Goal: Complete application form: Complete application form

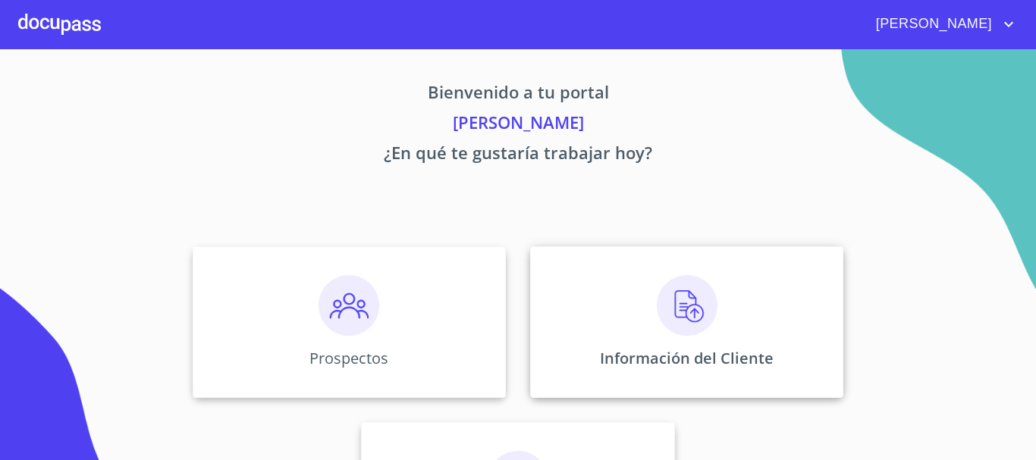
click at [678, 330] on img at bounding box center [687, 305] width 61 height 61
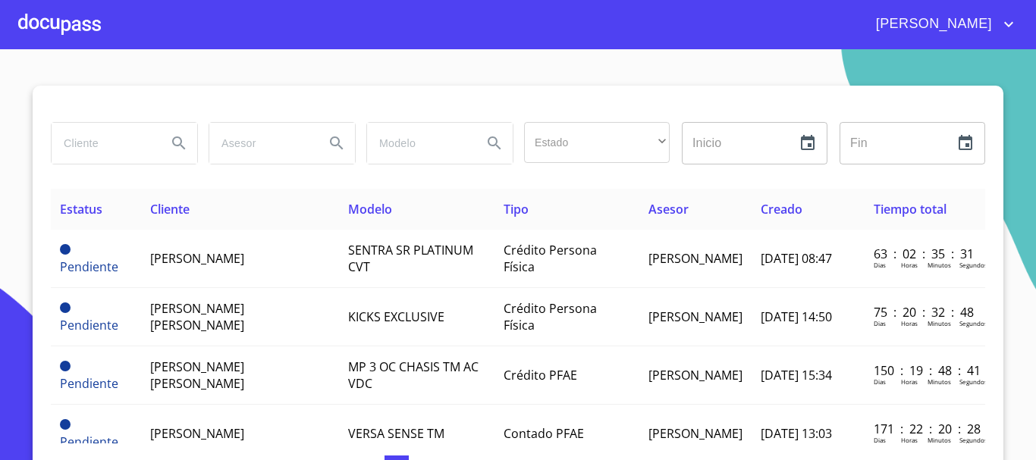
click at [125, 142] on input "search" at bounding box center [103, 143] width 103 height 41
click at [172, 140] on icon "Search" at bounding box center [178, 142] width 13 height 13
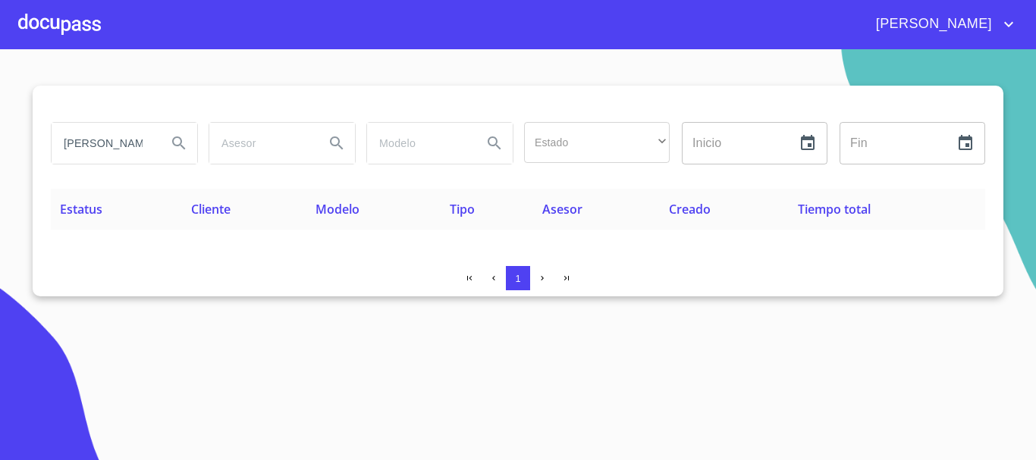
click at [180, 146] on icon "Search" at bounding box center [179, 143] width 18 height 18
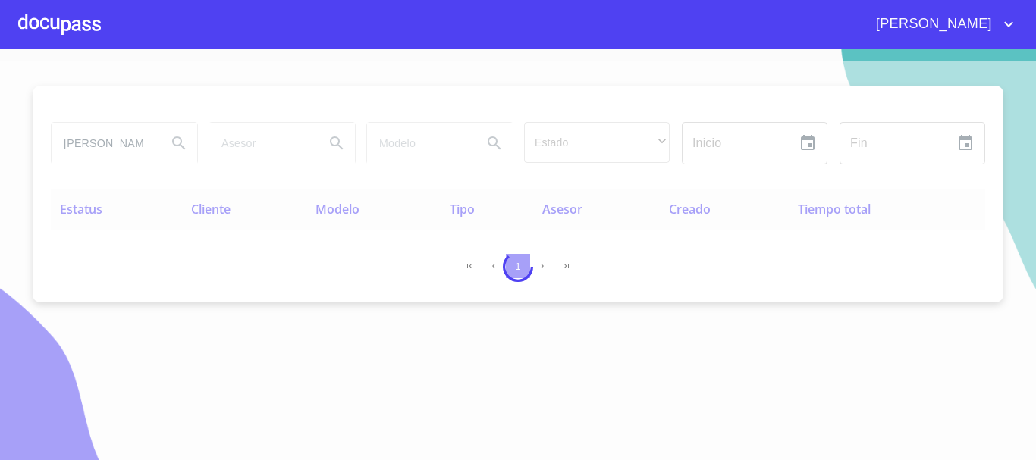
click at [146, 146] on div at bounding box center [518, 266] width 1036 height 411
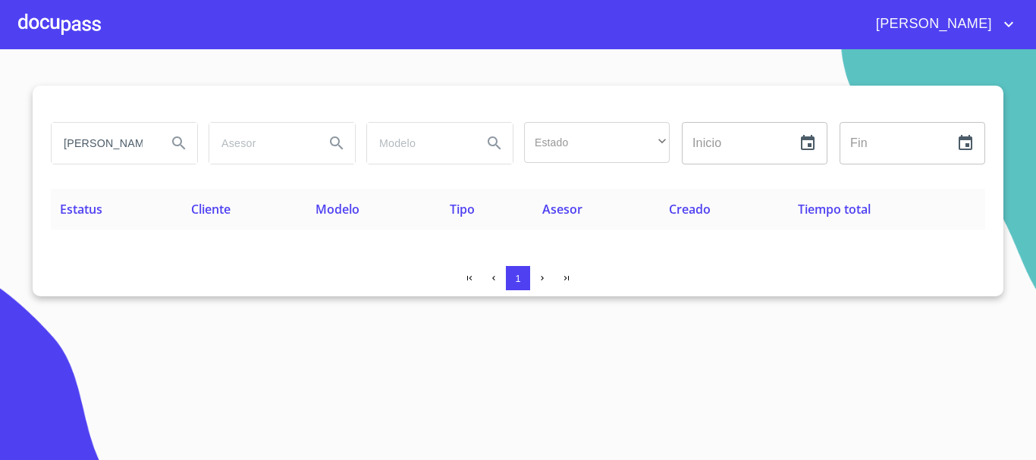
click at [147, 137] on input "cristian regalado" at bounding box center [103, 143] width 103 height 41
type input "c"
type input "CRISTIAN IGNACIO REGALADO"
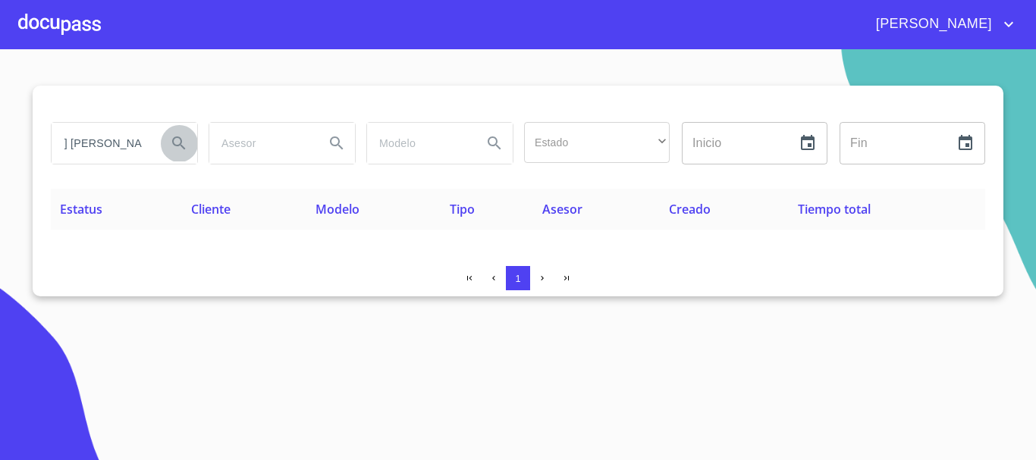
scroll to position [0, 0]
click at [176, 146] on icon "Search" at bounding box center [178, 142] width 13 height 13
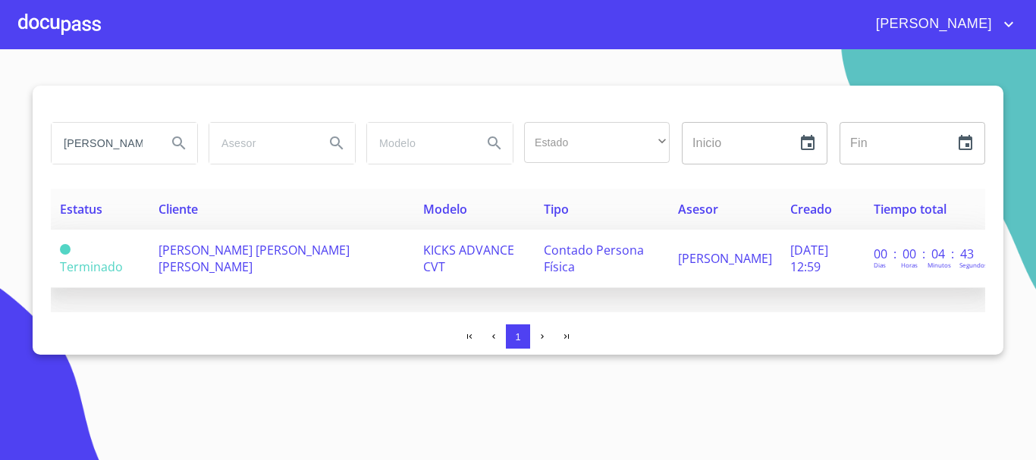
click at [414, 249] on td "KICKS ADVANCE CVT" at bounding box center [474, 259] width 121 height 58
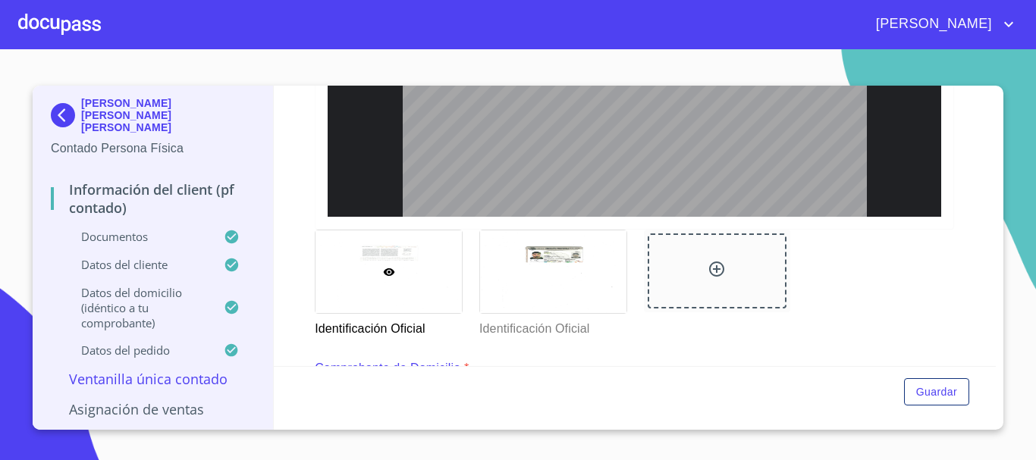
scroll to position [608, 0]
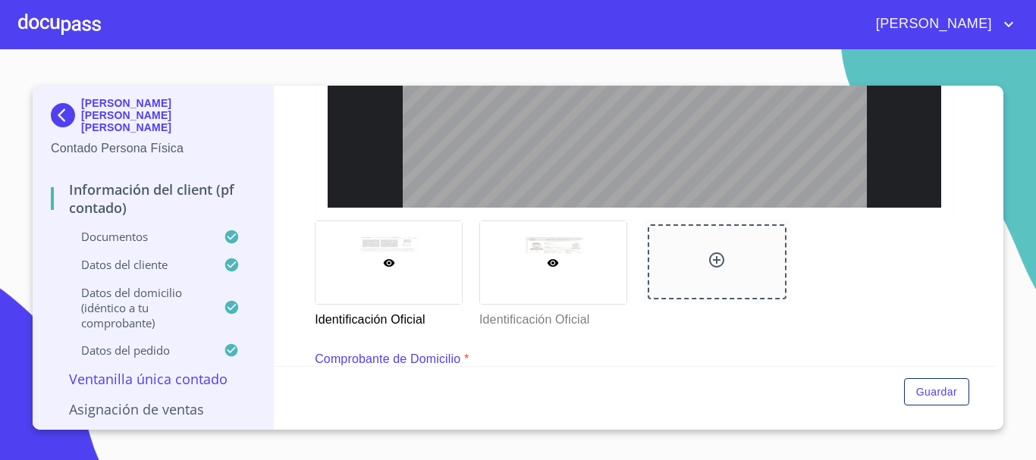
click at [544, 255] on div at bounding box center [553, 262] width 146 height 83
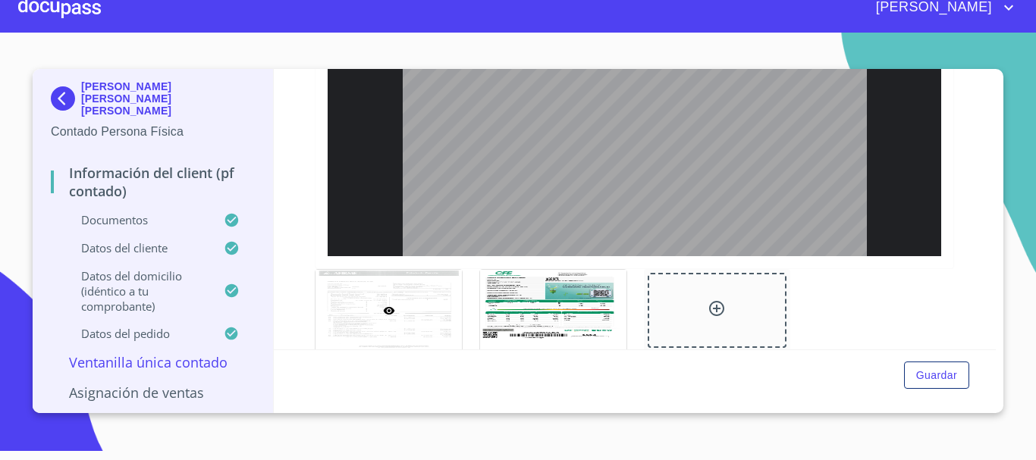
scroll to position [1246, 0]
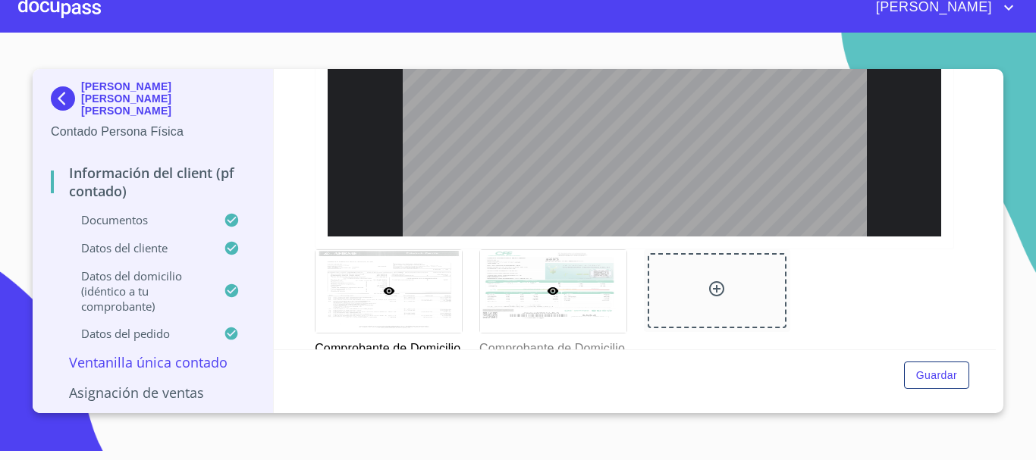
click at [591, 292] on div at bounding box center [553, 291] width 146 height 83
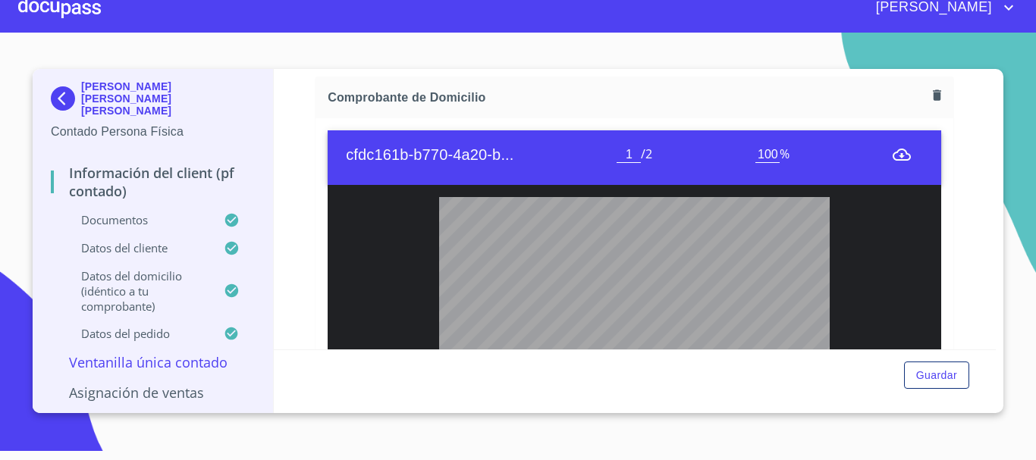
click at [995, 341] on div "Información del Client (PF contado) Documentos Documento de identificación.   *…" at bounding box center [635, 209] width 723 height 281
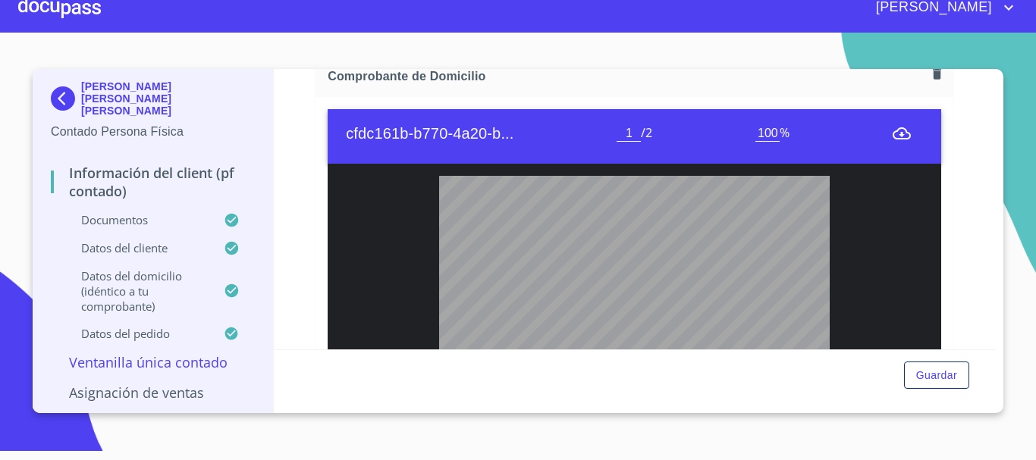
scroll to position [924, 0]
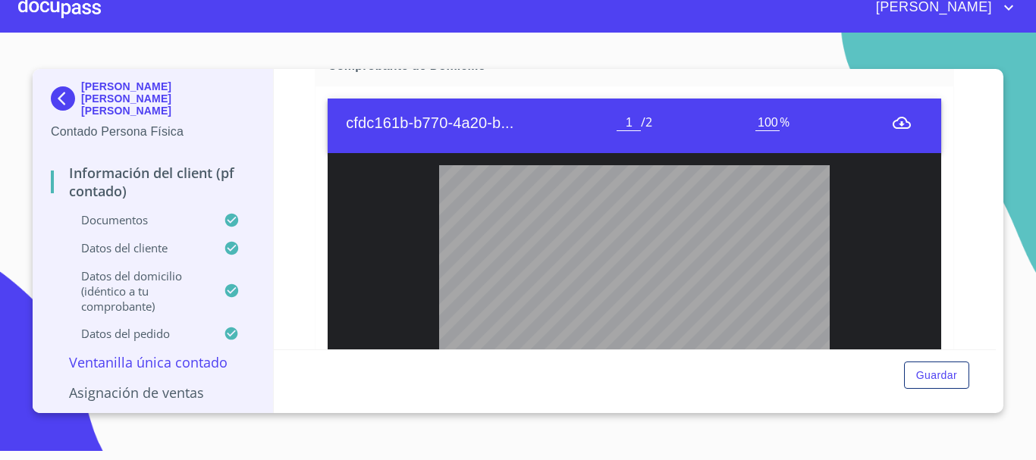
click at [995, 341] on div "Información del Client (PF contado) Documentos Documento de identificación.   *…" at bounding box center [635, 209] width 723 height 281
click at [998, 340] on div "CRISTIAN IGNACIO REGALADO DE ALBA Contado Persona Física Información del Client…" at bounding box center [518, 241] width 970 height 344
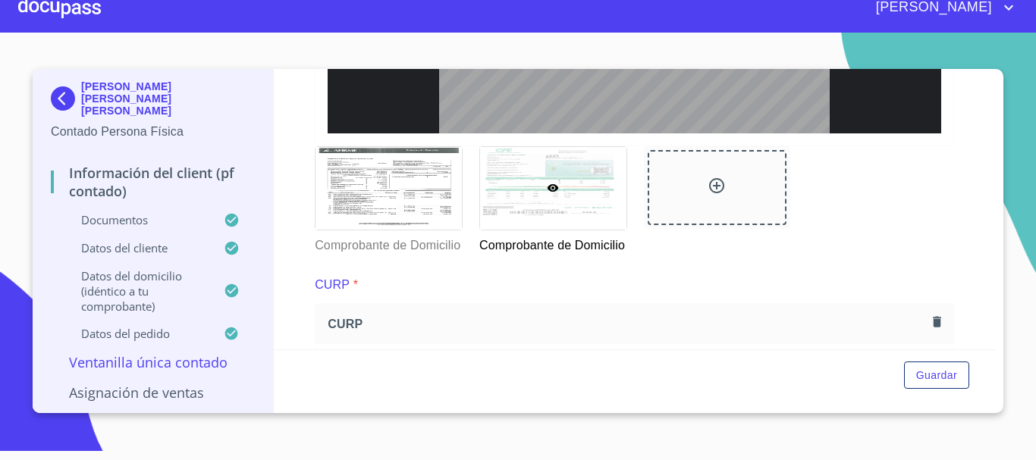
scroll to position [1365, 0]
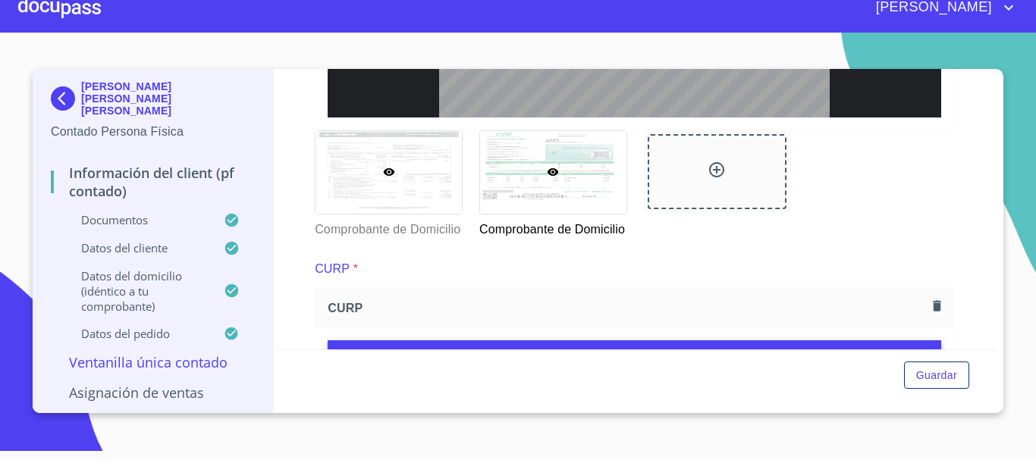
click at [400, 193] on div at bounding box center [388, 172] width 146 height 83
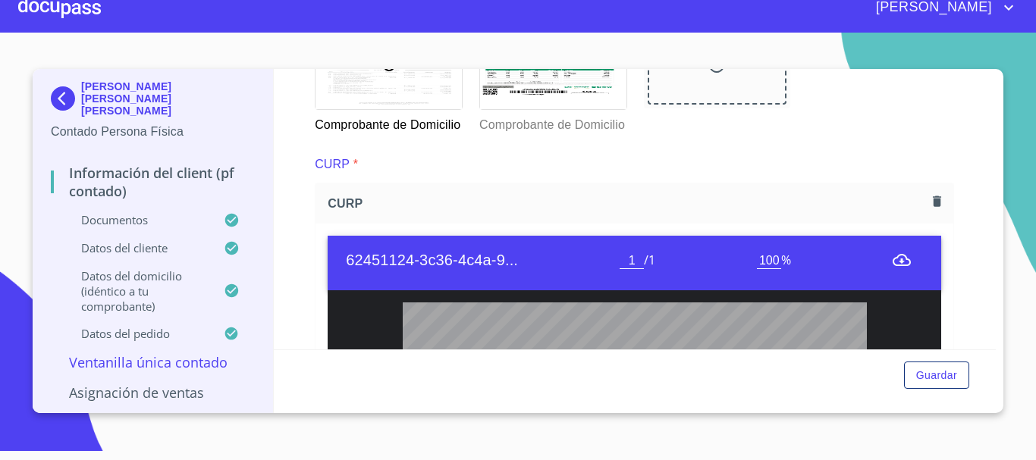
scroll to position [1470, 0]
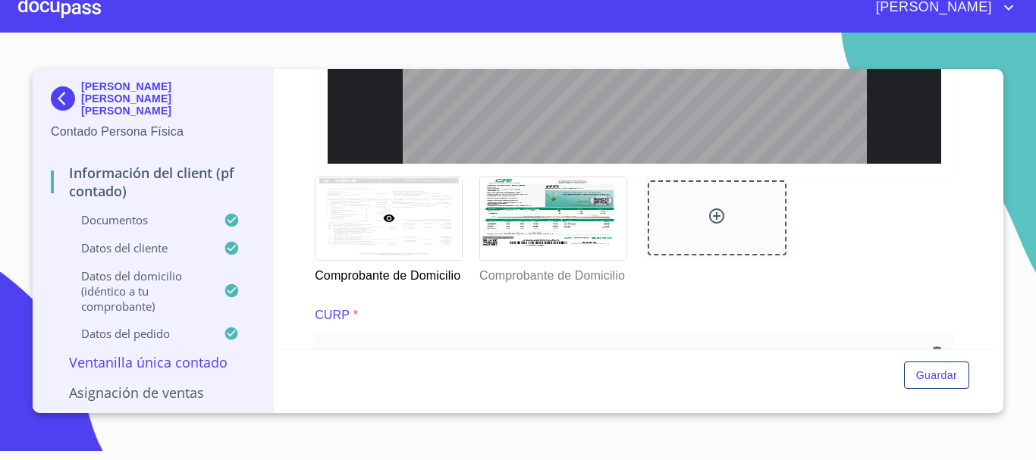
click at [343, 218] on div at bounding box center [388, 218] width 146 height 83
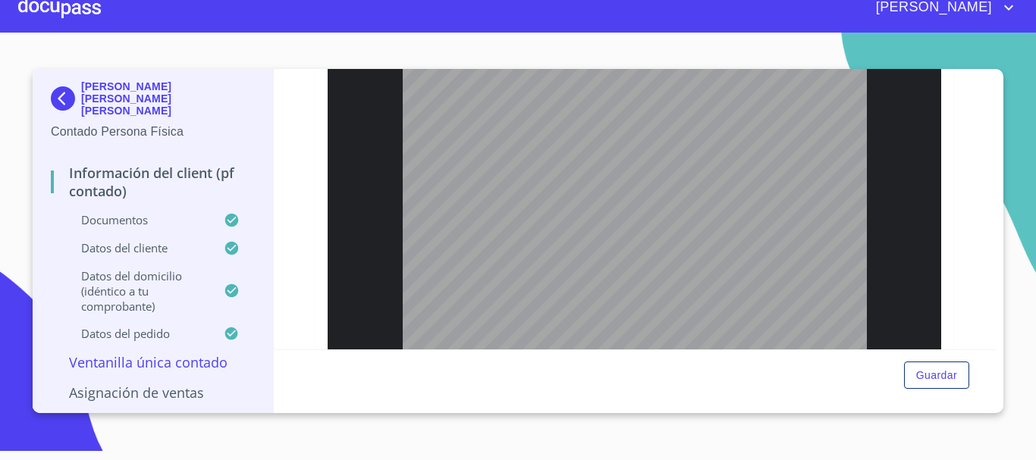
scroll to position [834, 0]
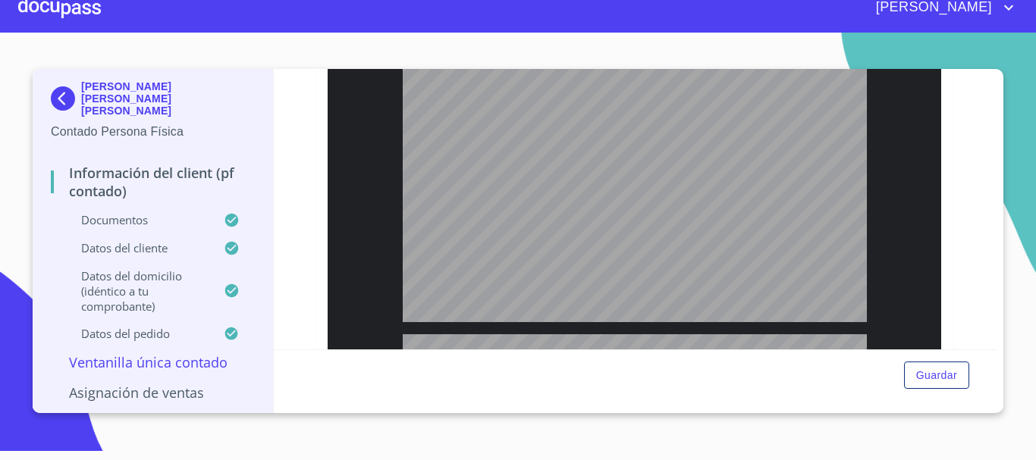
type input "3"
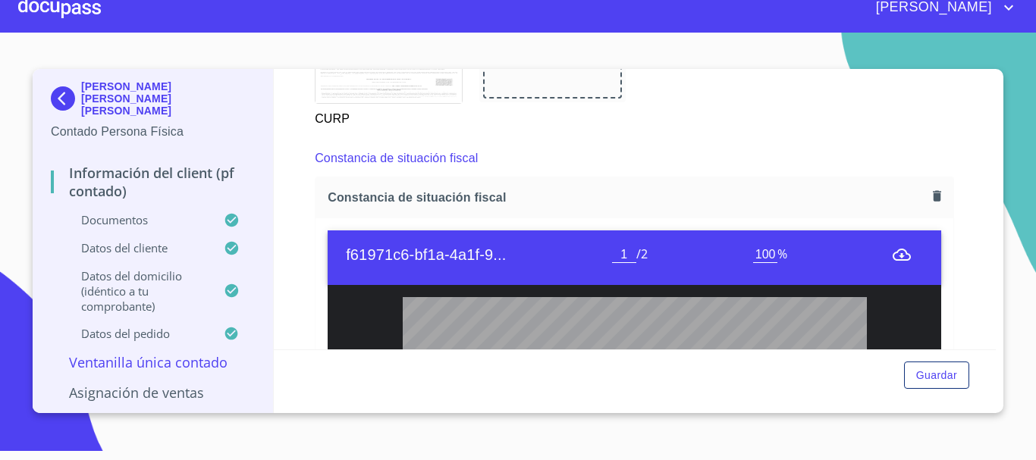
scroll to position [2228, 0]
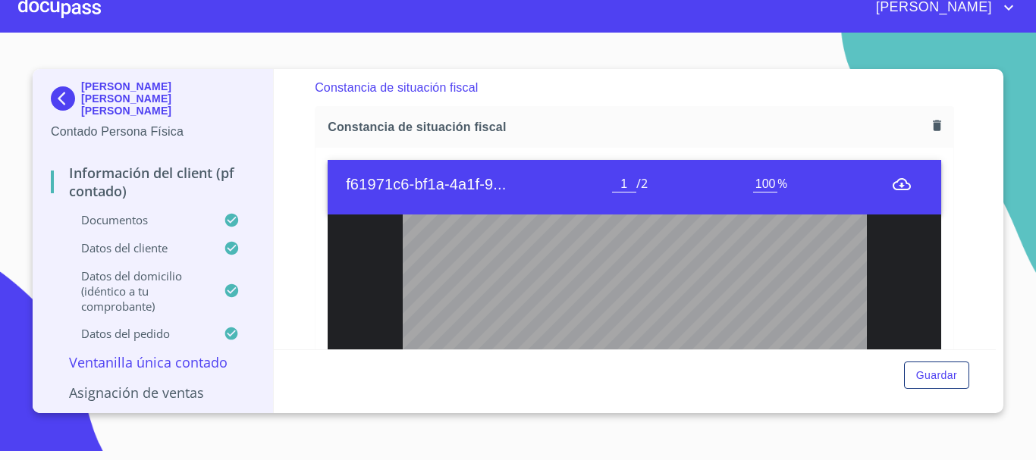
type input "2"
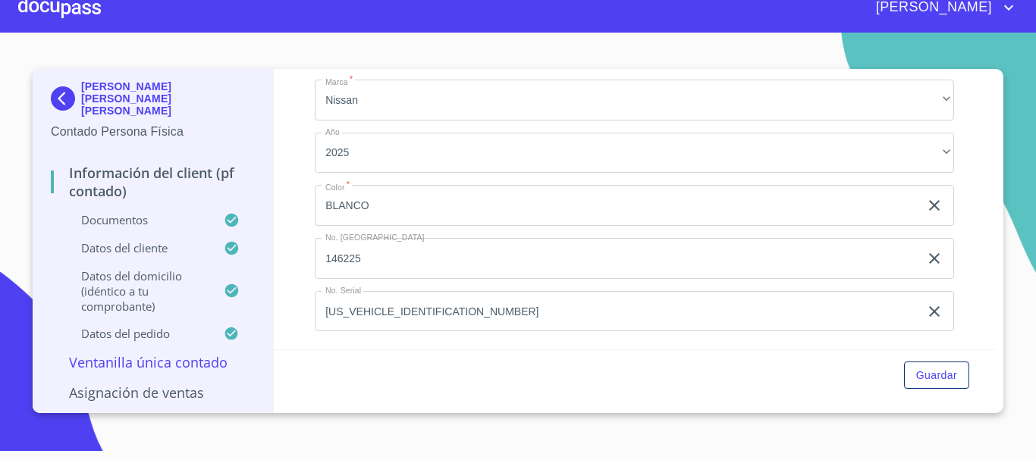
scroll to position [4281, 0]
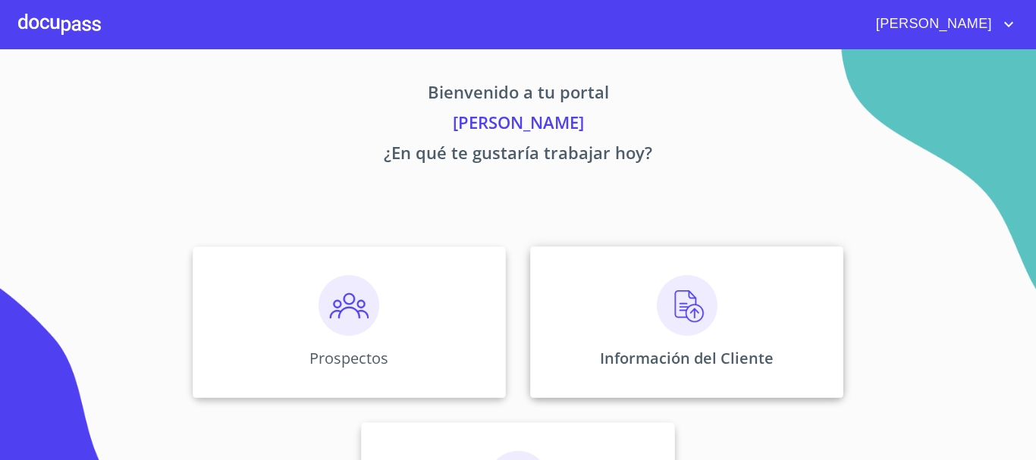
scroll to position [76, 0]
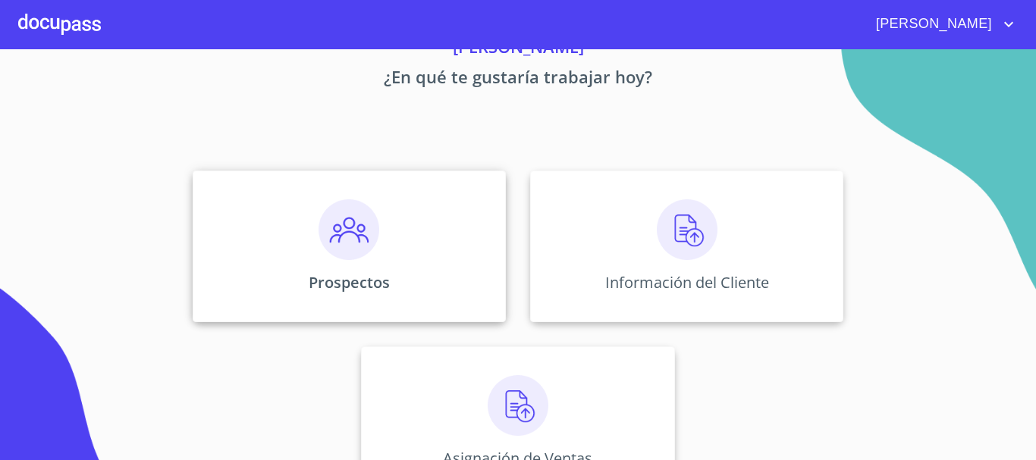
click at [361, 250] on img at bounding box center [348, 229] width 61 height 61
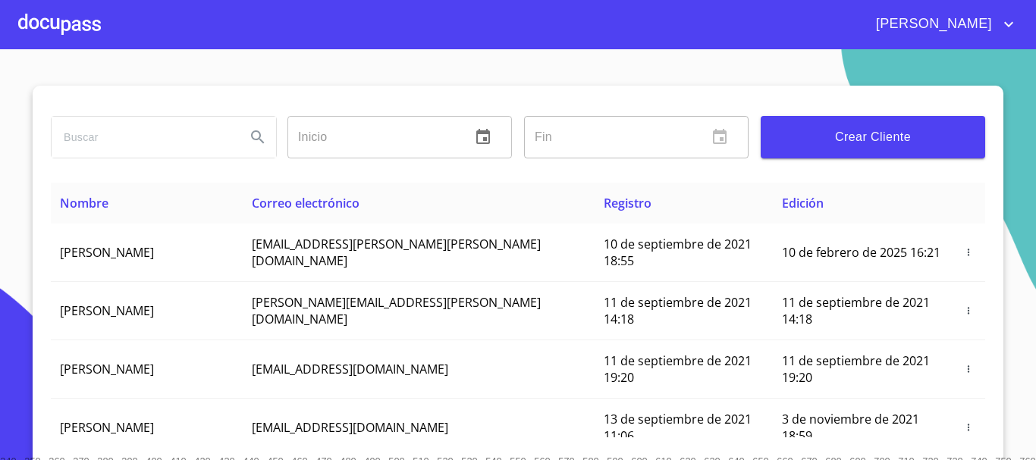
click at [817, 139] on span "Crear Cliente" at bounding box center [873, 137] width 200 height 21
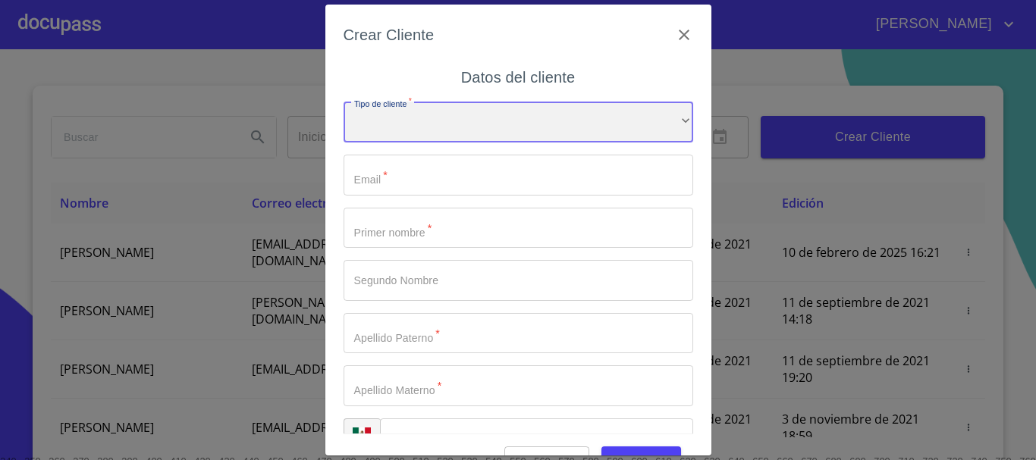
click at [529, 124] on div "​" at bounding box center [518, 122] width 350 height 41
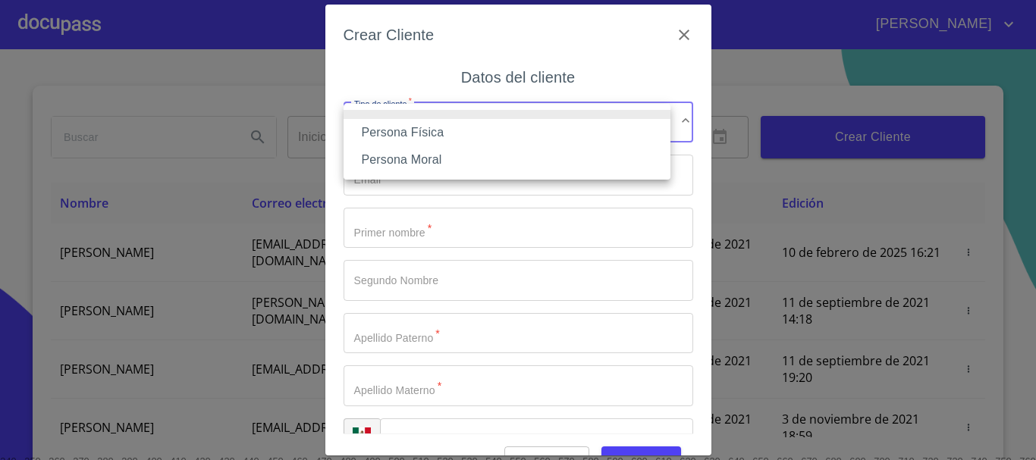
click at [525, 124] on li "Persona Física" at bounding box center [506, 132] width 327 height 27
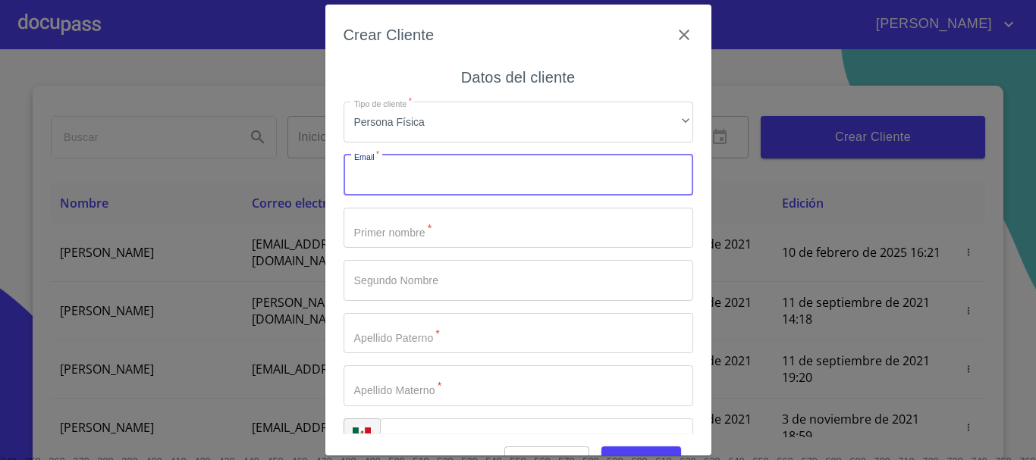
click at [509, 172] on input "Tipo de cliente   *" at bounding box center [518, 175] width 350 height 41
type input "[EMAIL_ADDRESS][DOMAIN_NAME]"
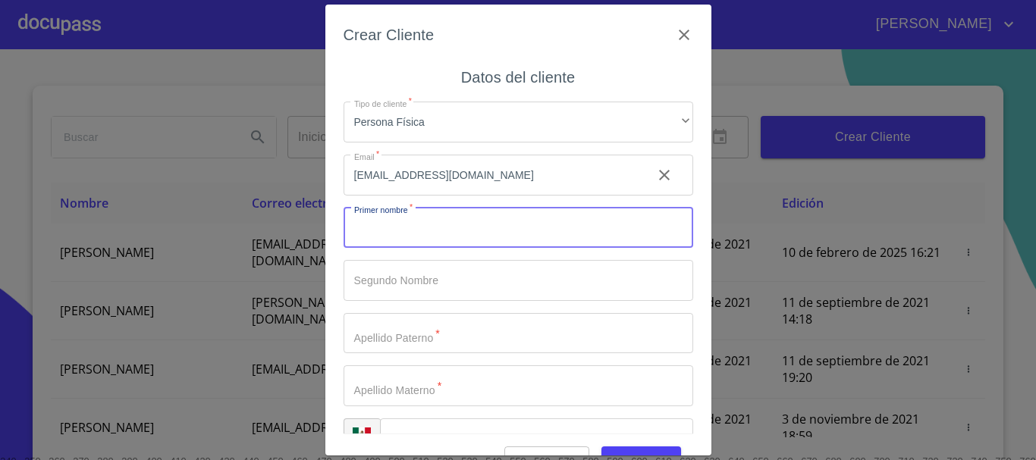
click at [513, 235] on input "Tipo de cliente   *" at bounding box center [518, 228] width 350 height 41
type input "[PERSON_NAME]"
click at [486, 272] on input "Tipo de cliente   *" at bounding box center [518, 280] width 350 height 41
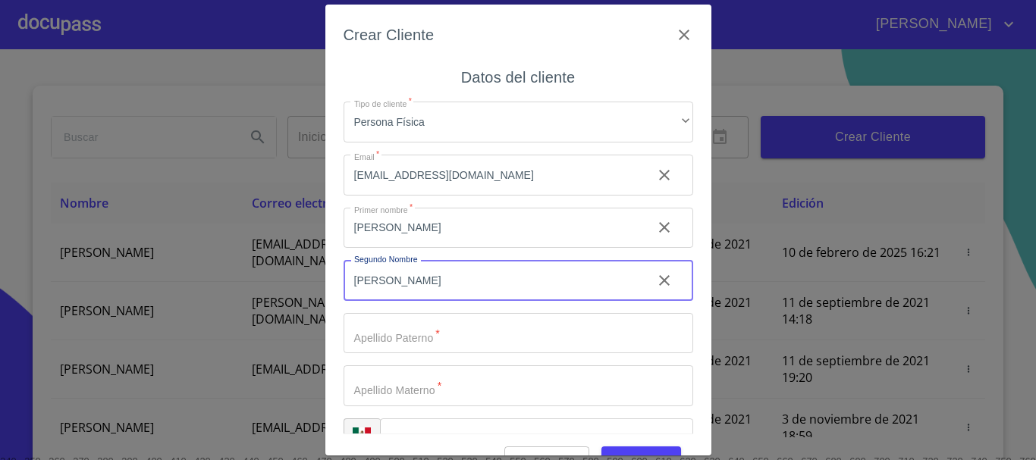
type input "[PERSON_NAME]"
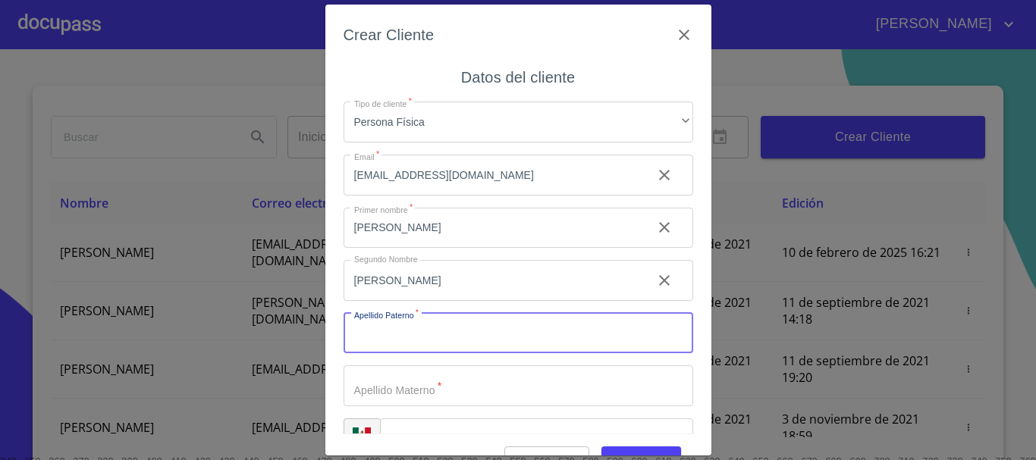
click at [494, 342] on input "Tipo de cliente   *" at bounding box center [518, 333] width 350 height 41
type input "[PERSON_NAME]"
click at [471, 284] on input "[PERSON_NAME]" at bounding box center [491, 280] width 296 height 41
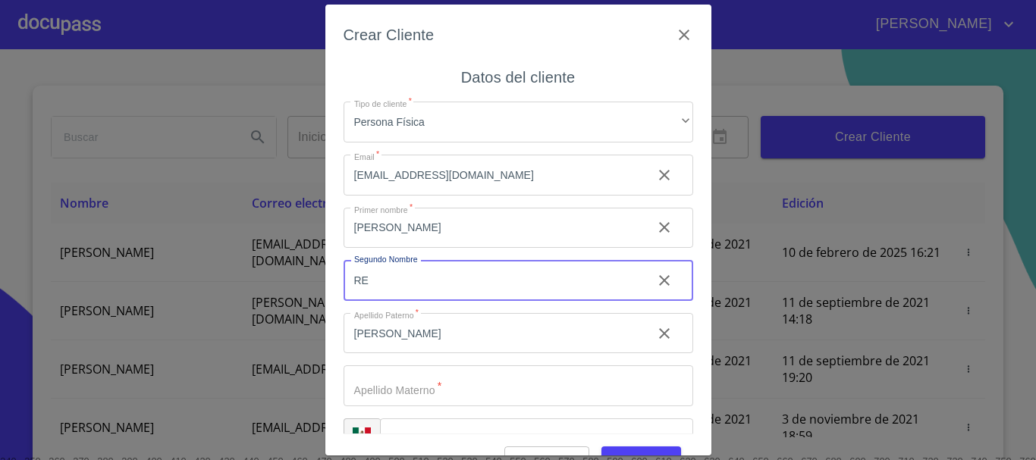
type input "R"
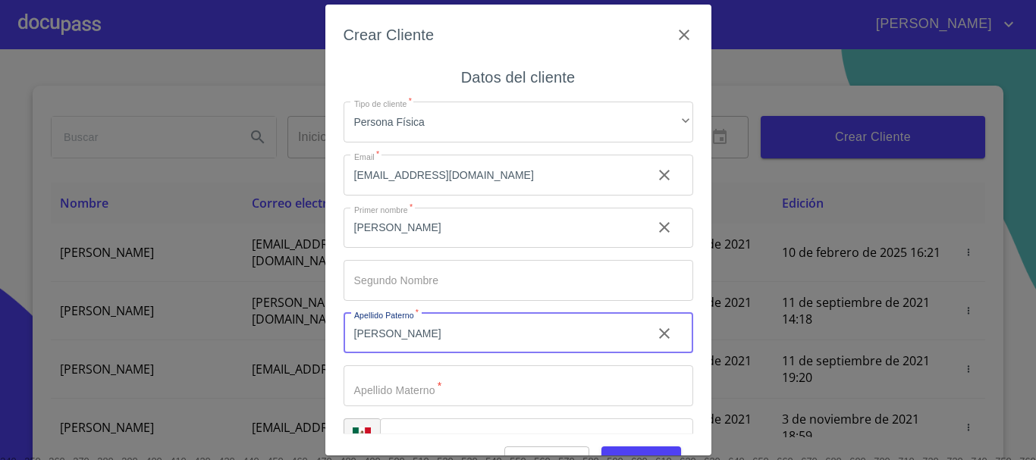
click at [457, 340] on input "[PERSON_NAME]" at bounding box center [491, 333] width 296 height 41
type input "V"
type input "[PERSON_NAME]"
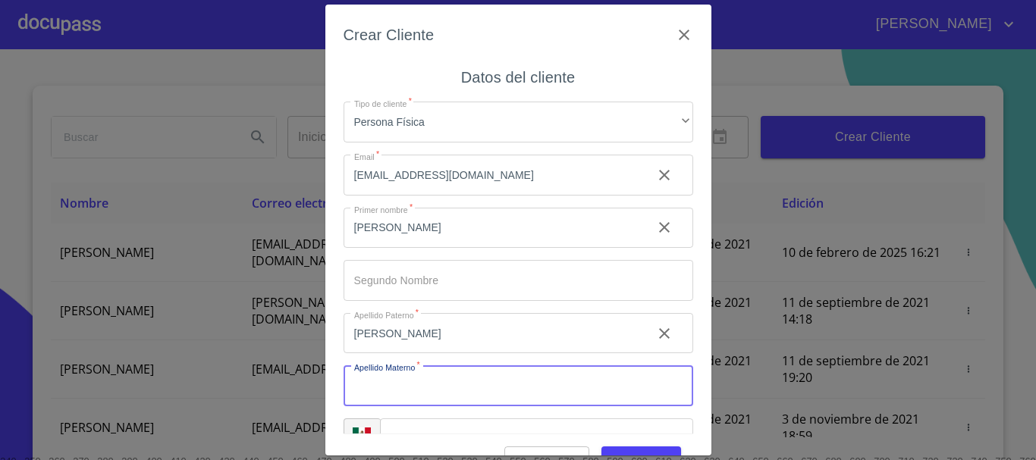
click at [454, 382] on input "Tipo de cliente   *" at bounding box center [518, 385] width 350 height 41
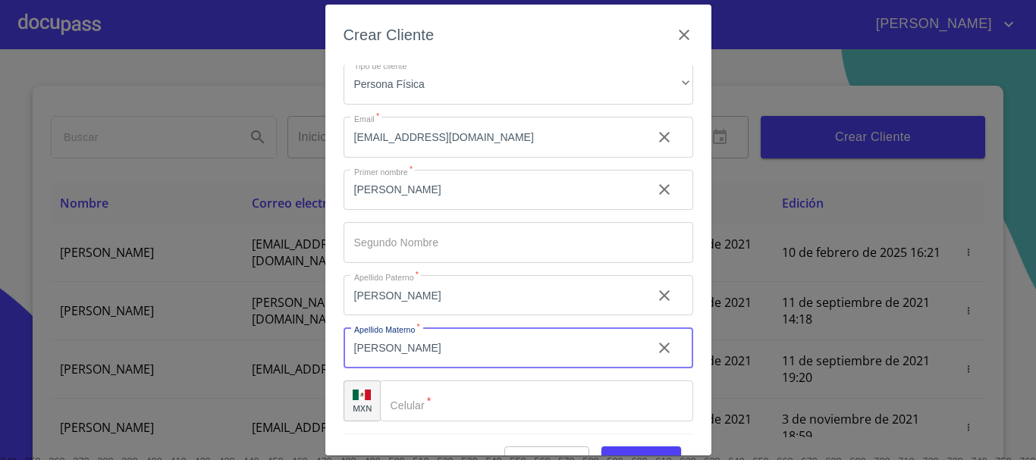
type input "[PERSON_NAME]"
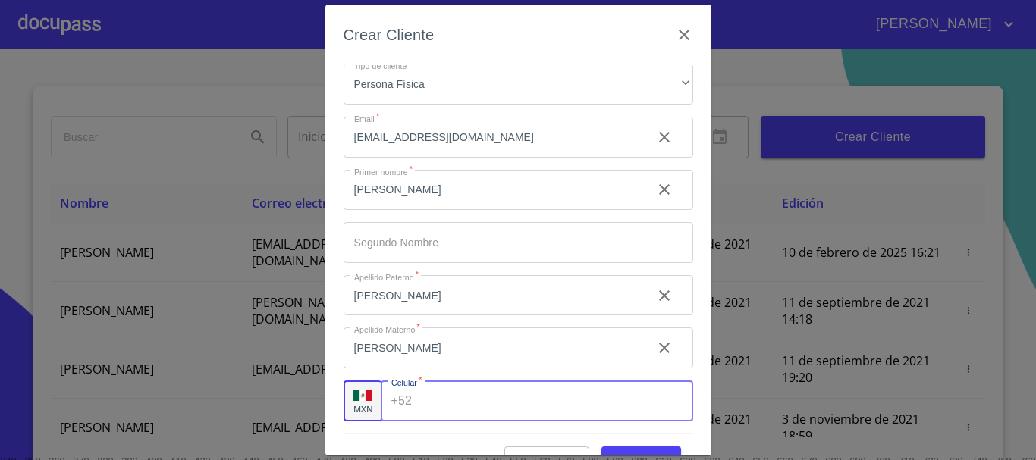
click at [459, 392] on input "Tipo de cliente   *" at bounding box center [555, 401] width 274 height 41
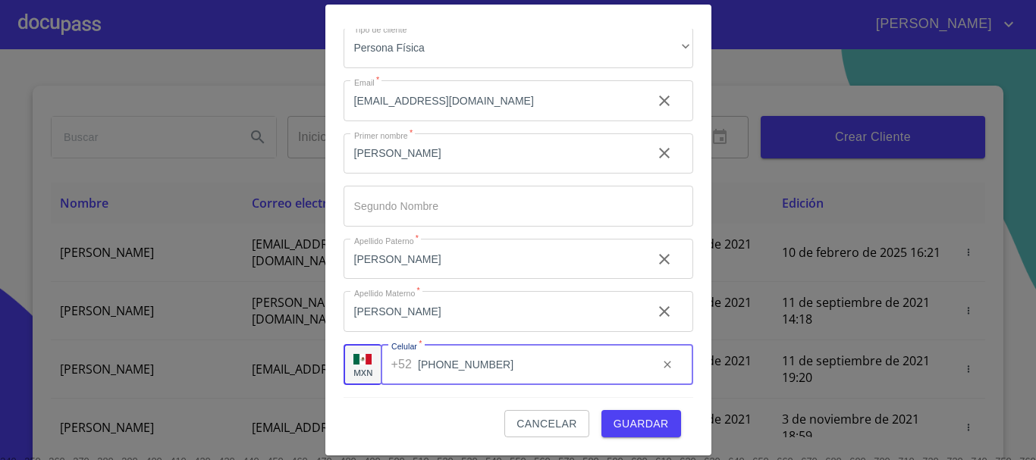
type input "[PHONE_NUMBER]"
click at [622, 422] on span "Guardar" at bounding box center [640, 424] width 55 height 19
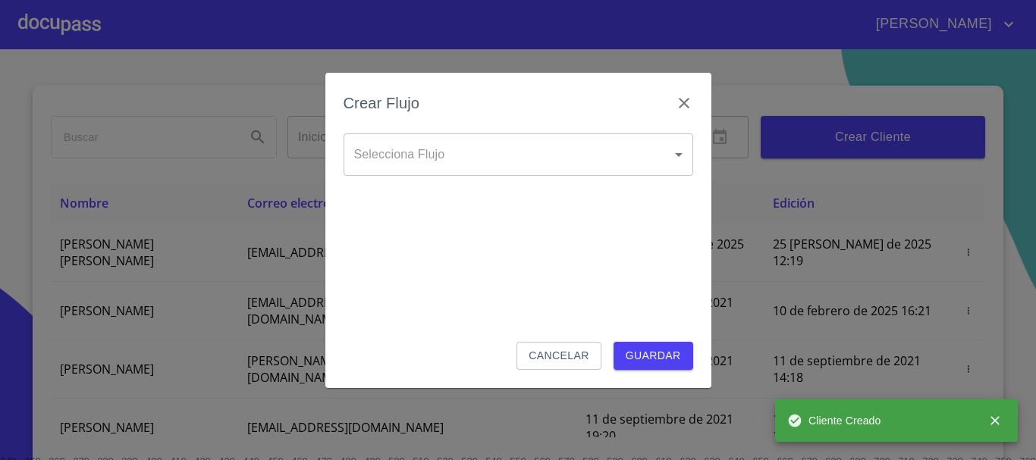
click at [544, 151] on body "[PERSON_NAME] ​ Fin ​ Crear Cliente Nombre Correo electrónico Registro Edición …" at bounding box center [518, 230] width 1036 height 460
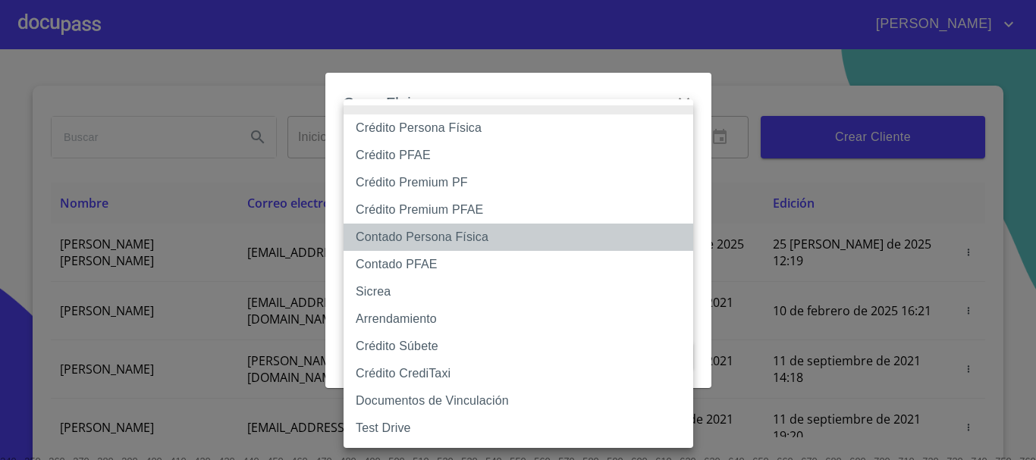
click at [438, 233] on li "Contado Persona Física" at bounding box center [518, 237] width 350 height 27
type input "60bf975b0d9865ccc2471536"
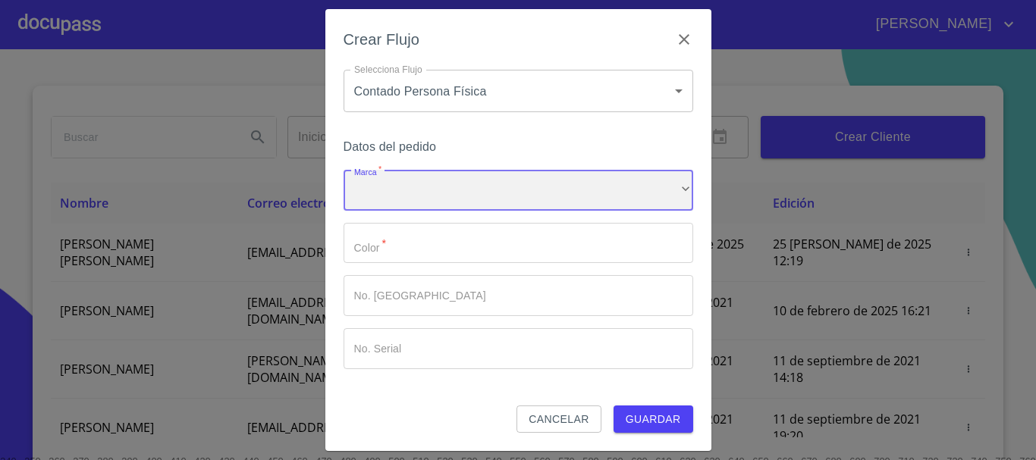
click at [469, 190] on div "​" at bounding box center [518, 190] width 350 height 41
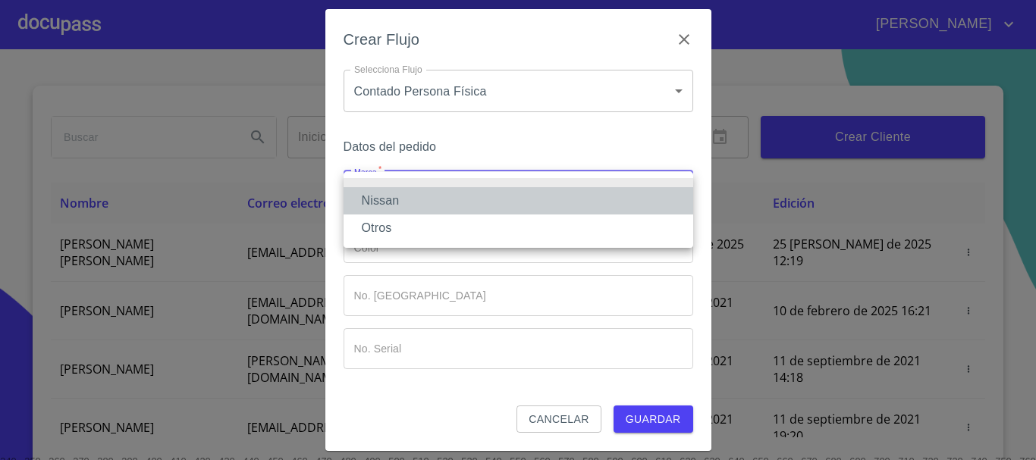
click at [466, 196] on li "Nissan" at bounding box center [518, 200] width 350 height 27
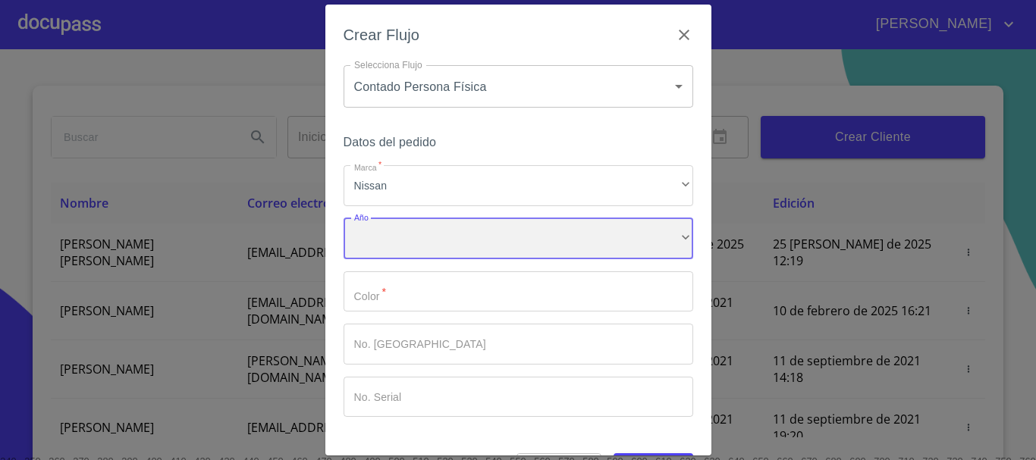
click at [456, 232] on div "​" at bounding box center [518, 238] width 350 height 41
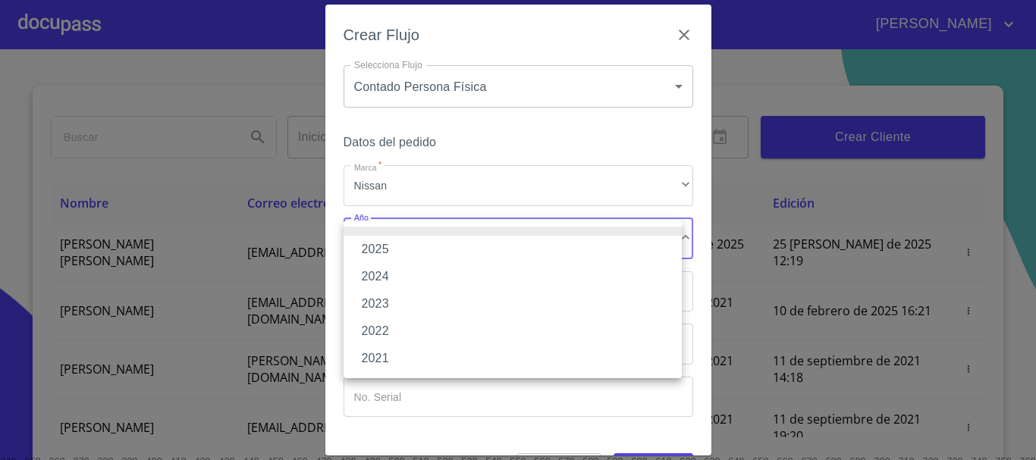
click at [442, 252] on li "2025" at bounding box center [512, 249] width 338 height 27
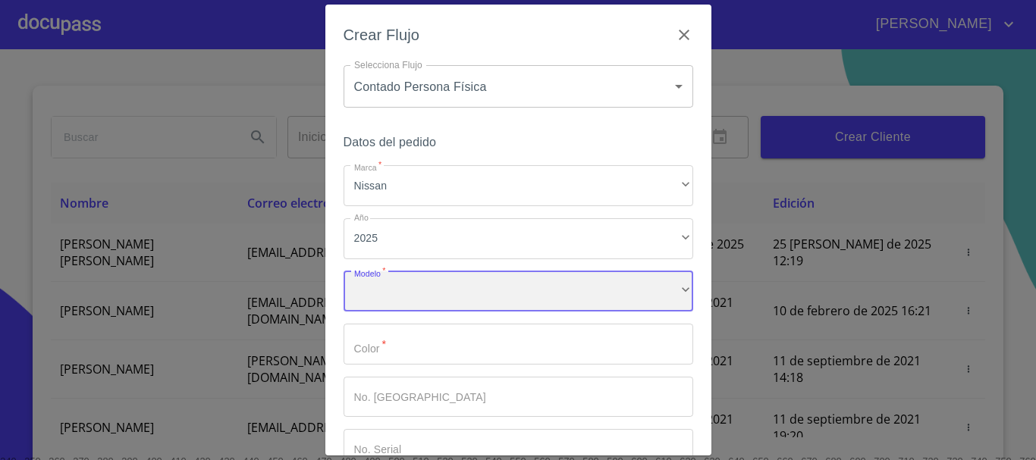
click at [440, 293] on div "​" at bounding box center [518, 291] width 350 height 41
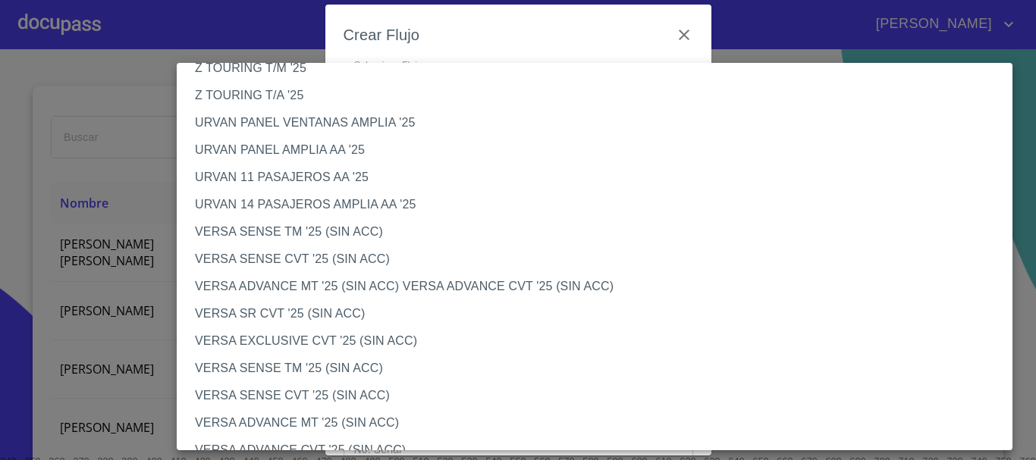
scroll to position [455, 0]
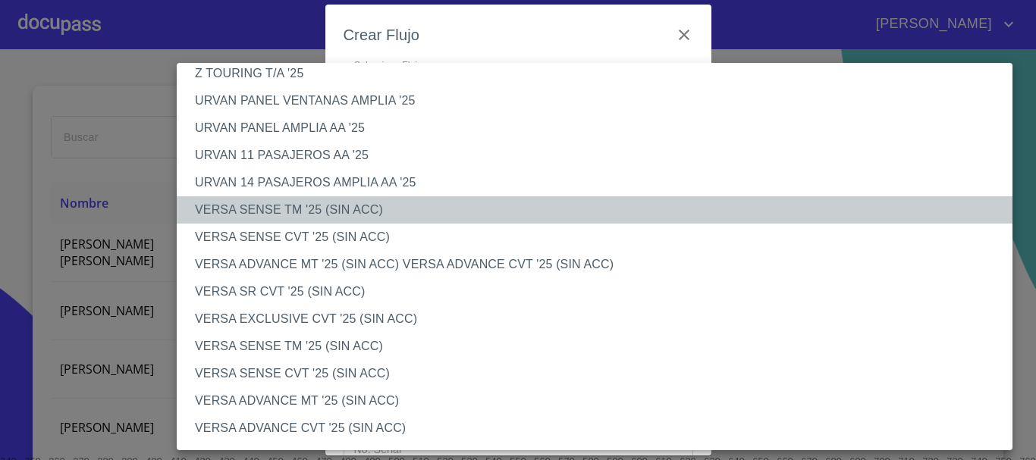
click at [320, 212] on li "VERSA SENSE TM '25 (SIN ACC)" at bounding box center [600, 209] width 847 height 27
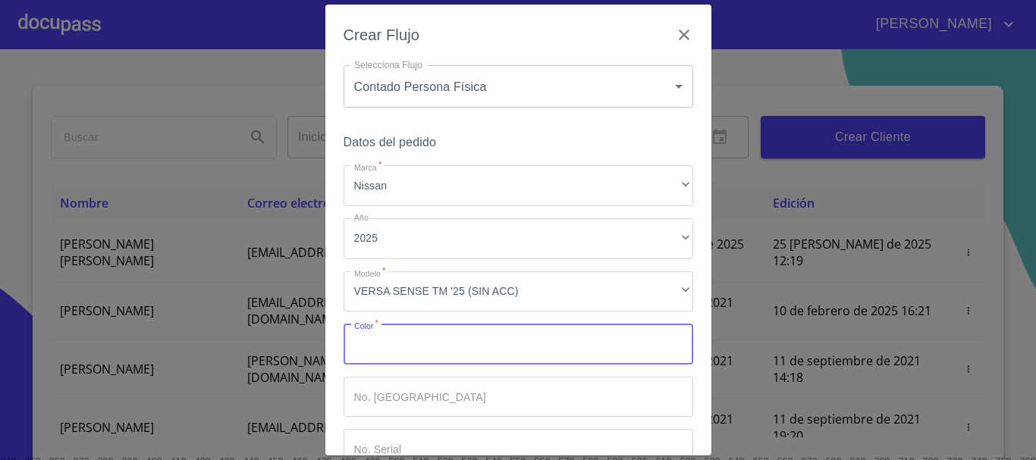
click at [431, 343] on input "Marca   *" at bounding box center [518, 344] width 350 height 41
type input "BLANCO"
click at [476, 394] on input "Marca   *" at bounding box center [518, 397] width 350 height 41
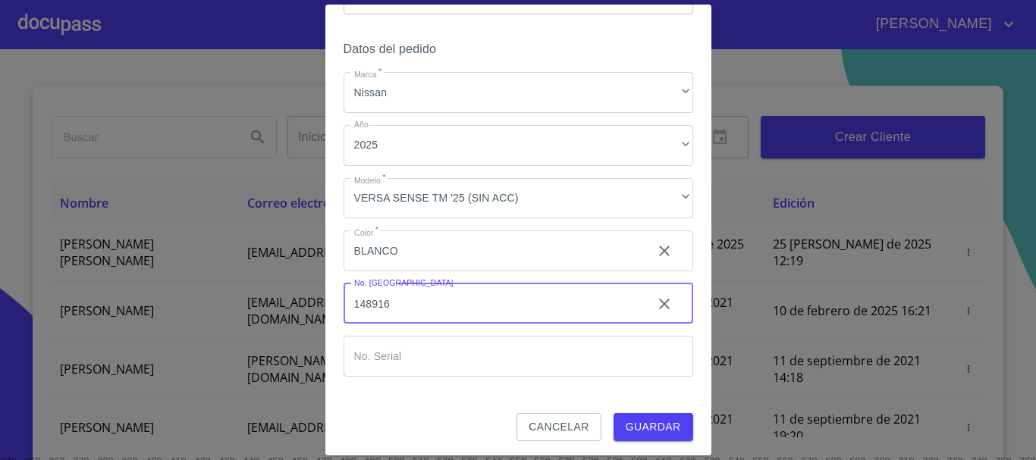
scroll to position [97, 0]
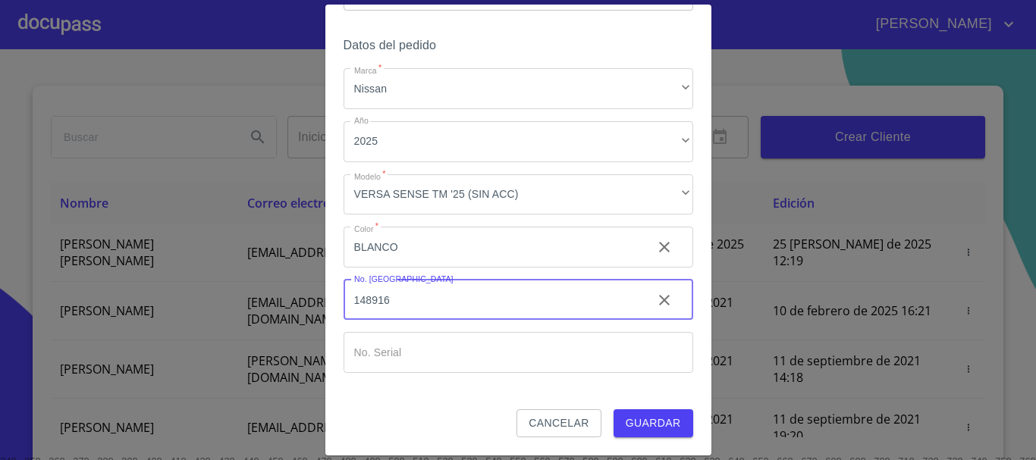
type input "148916"
click at [665, 417] on span "Guardar" at bounding box center [652, 423] width 55 height 19
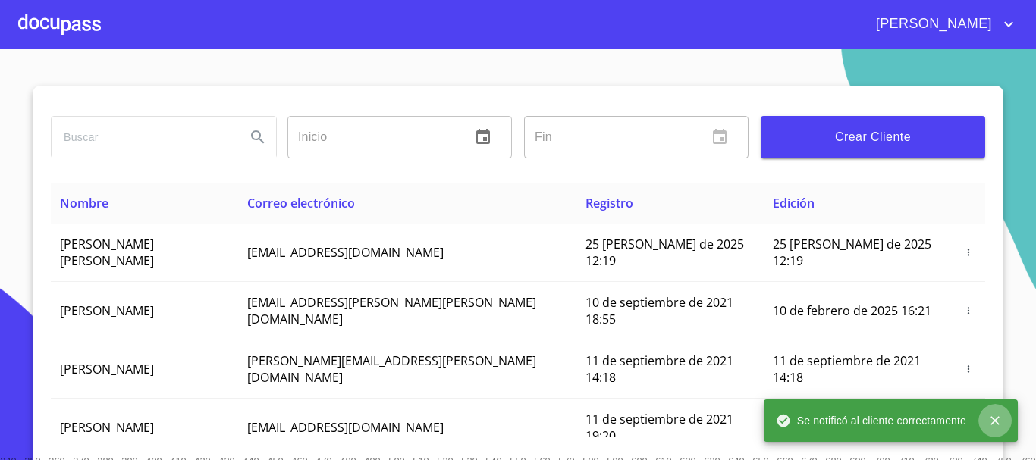
click at [988, 416] on icon "close" at bounding box center [994, 420] width 15 height 15
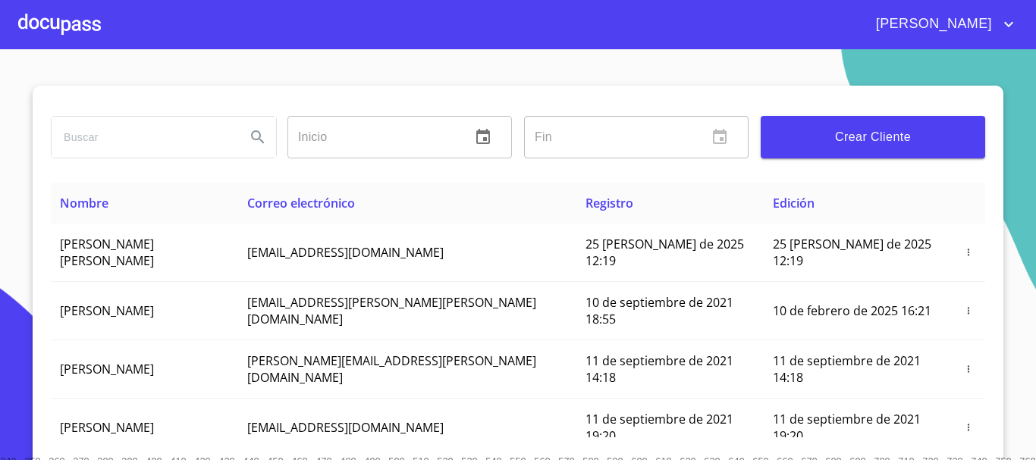
click at [89, 30] on div at bounding box center [59, 24] width 83 height 49
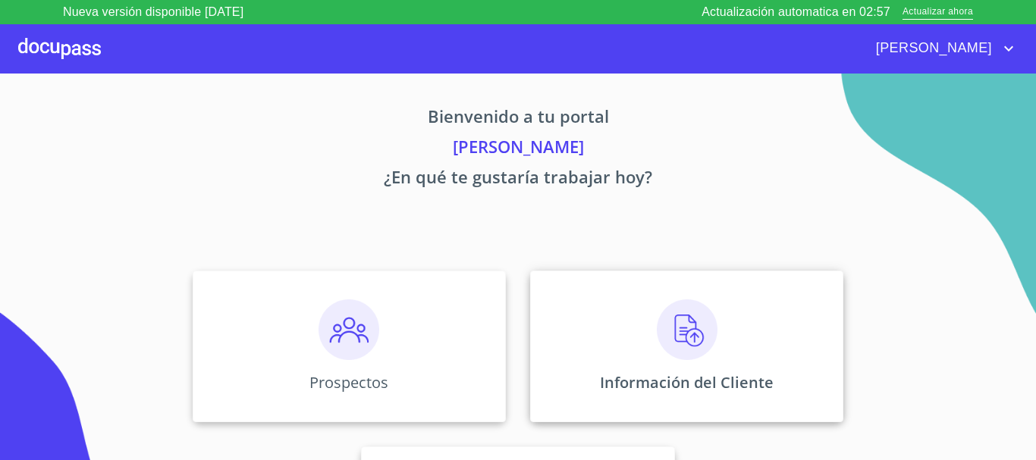
click at [682, 337] on img at bounding box center [687, 329] width 61 height 61
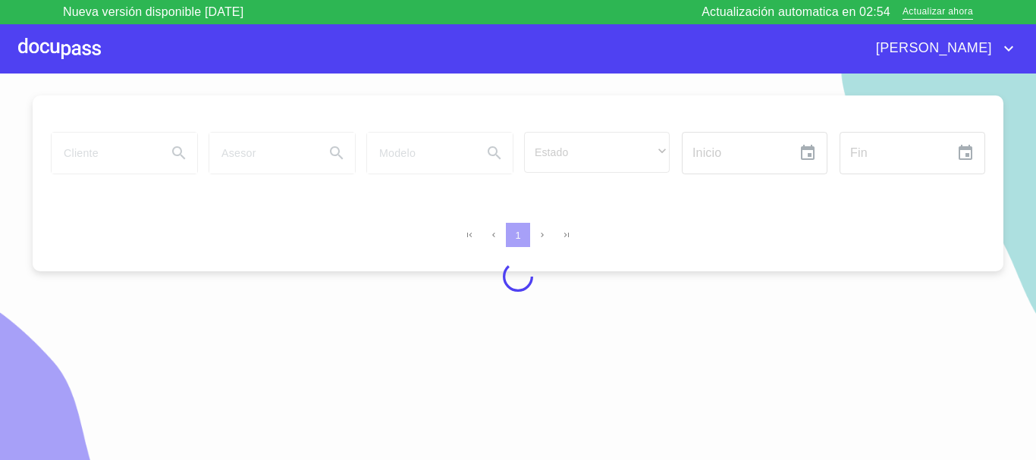
scroll to position [18, 0]
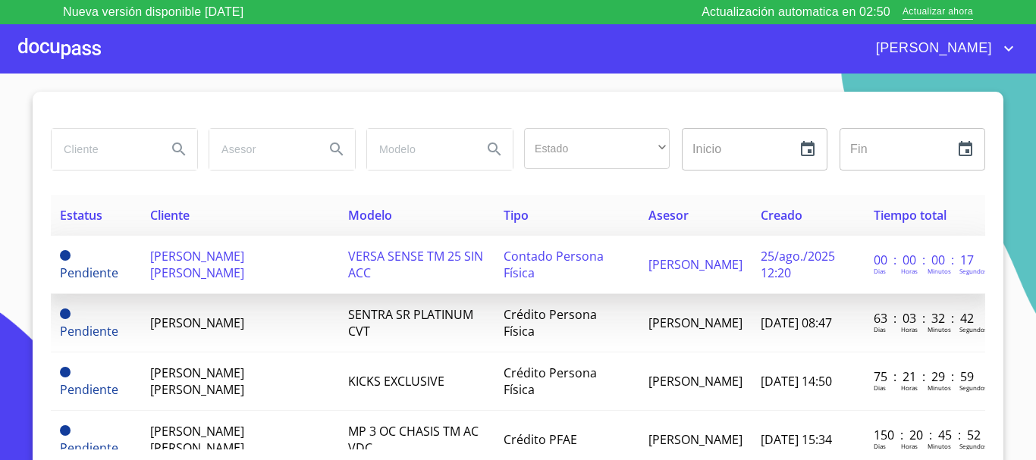
click at [379, 262] on span "VERSA SENSE TM 25 SIN ACC" at bounding box center [415, 264] width 135 height 33
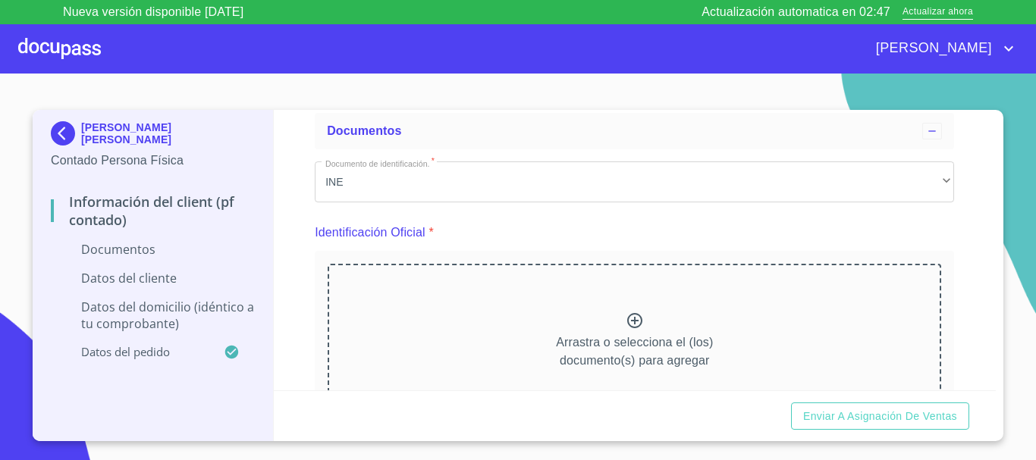
scroll to position [76, 0]
click at [625, 320] on icon at bounding box center [634, 321] width 18 height 18
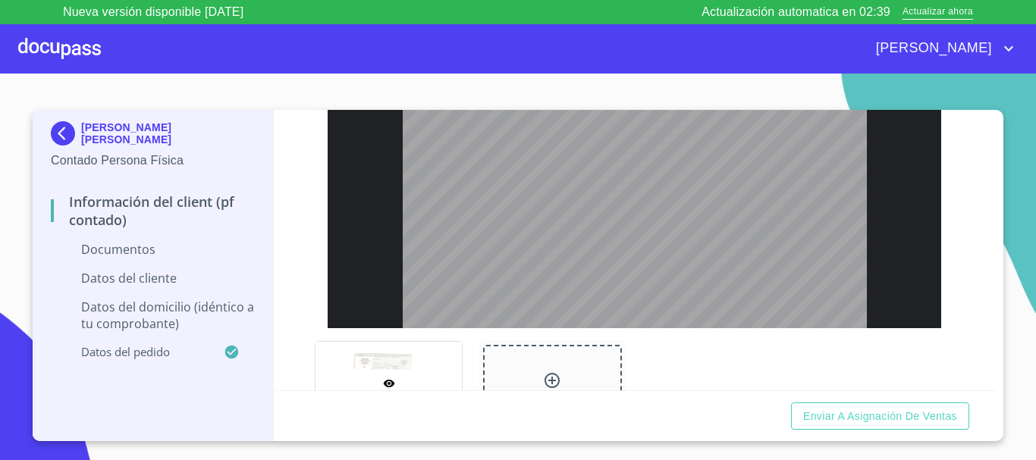
scroll to position [583, 0]
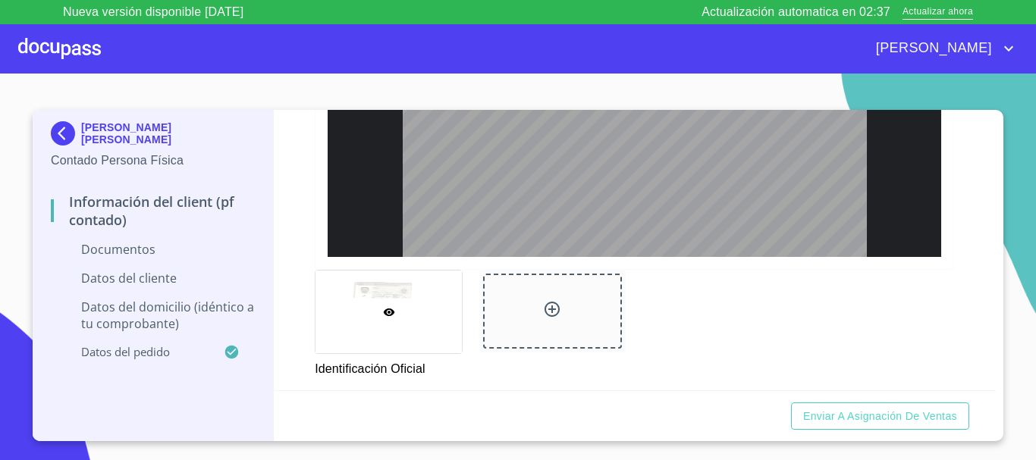
click at [553, 312] on icon at bounding box center [552, 309] width 18 height 18
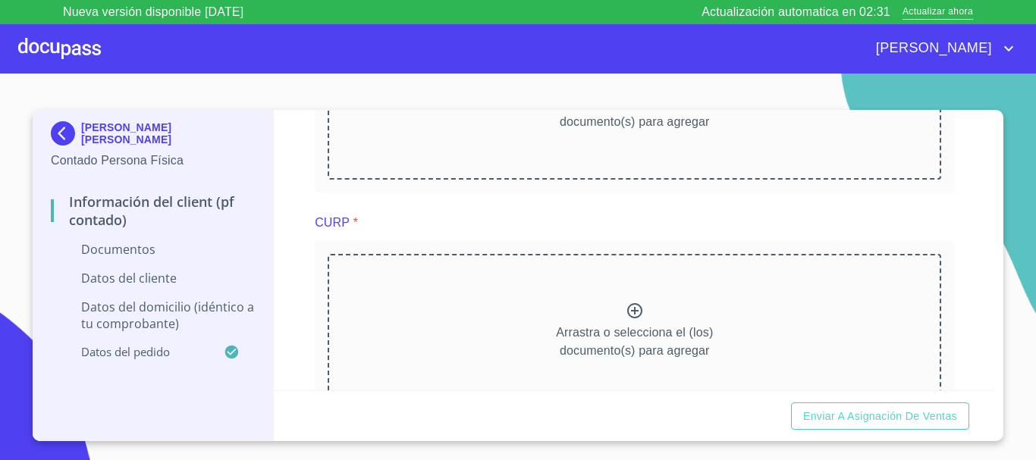
scroll to position [1029, 0]
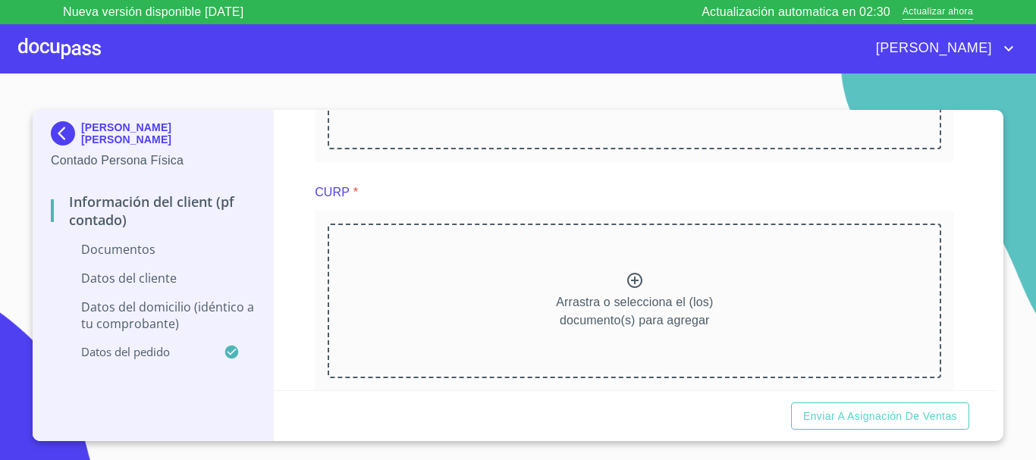
click at [619, 270] on div "Arrastra o selecciona el (los) documento(s) para agregar" at bounding box center [634, 301] width 613 height 155
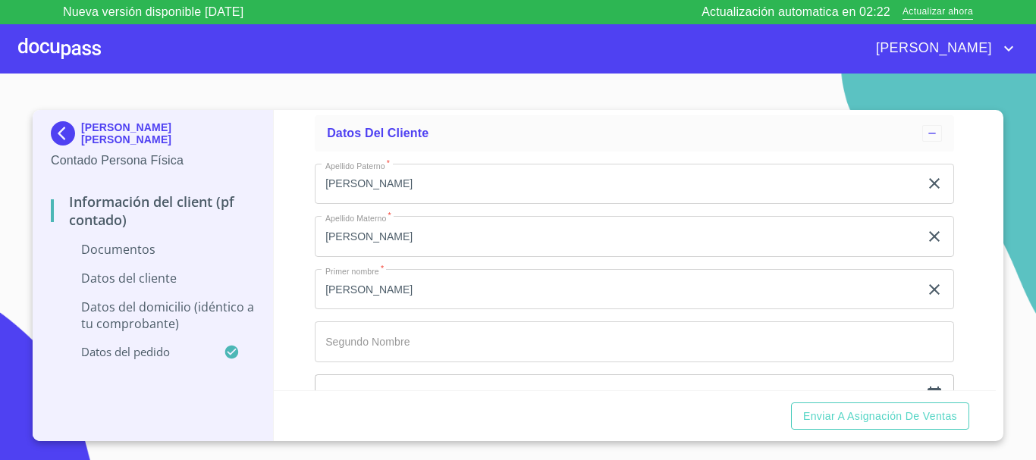
scroll to position [2124, 0]
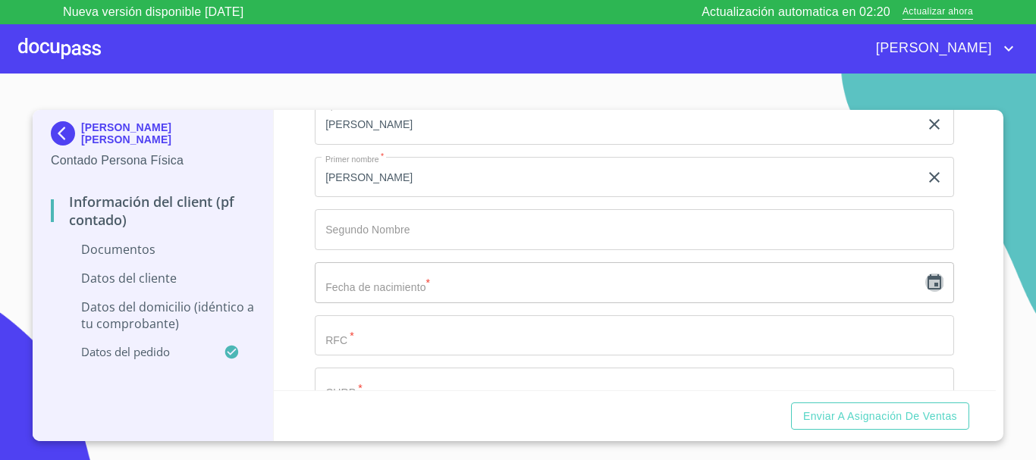
click at [927, 286] on icon "button" at bounding box center [934, 281] width 14 height 15
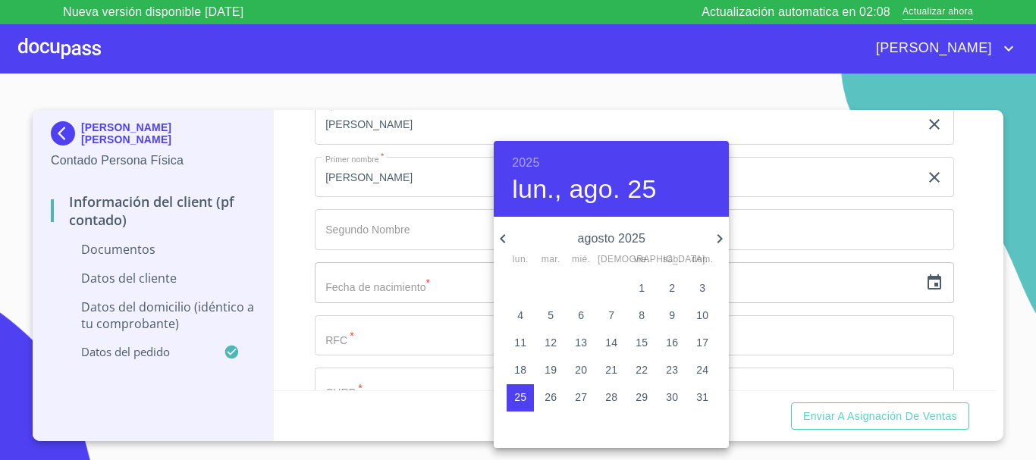
click at [529, 168] on h6 "2025" at bounding box center [525, 162] width 27 height 21
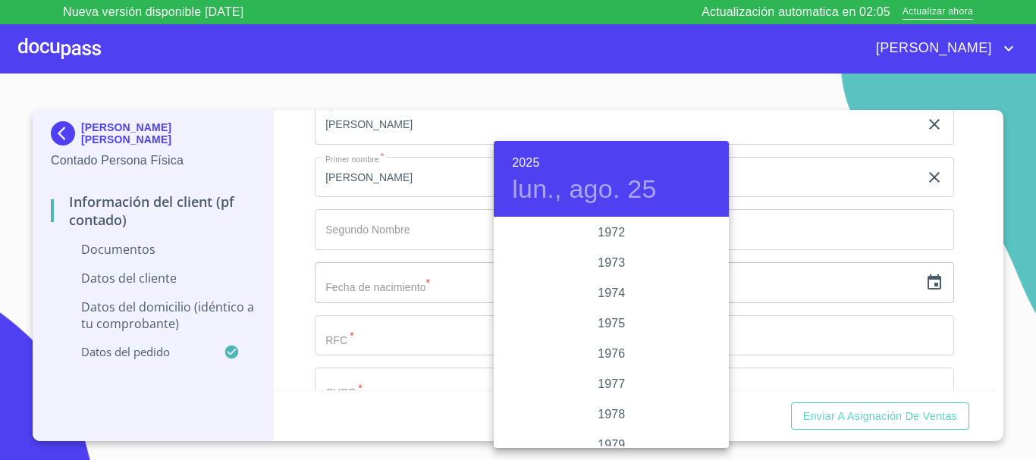
scroll to position [1425, 0]
click at [610, 234] on div "1972" at bounding box center [611, 234] width 235 height 30
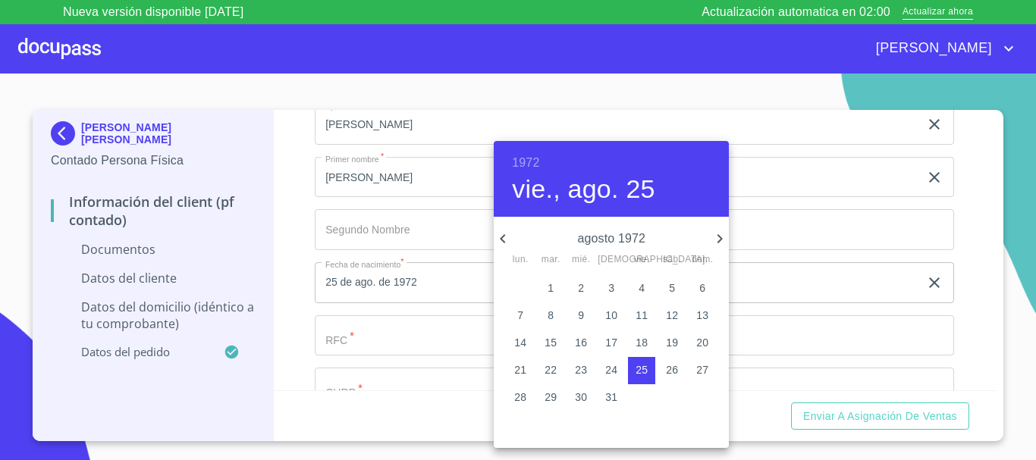
click at [503, 242] on icon "button" at bounding box center [503, 239] width 18 height 18
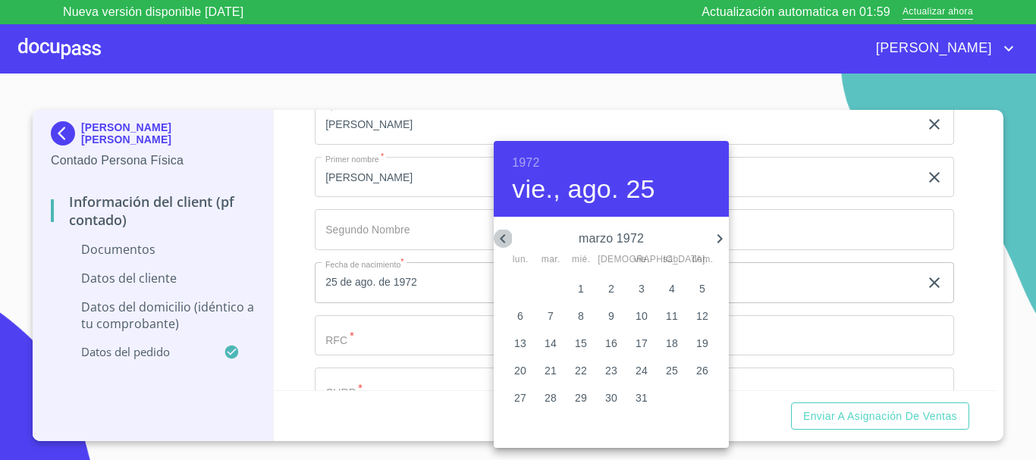
click at [503, 242] on icon "button" at bounding box center [503, 239] width 18 height 18
click at [697, 397] on p "30" at bounding box center [702, 397] width 12 height 15
type input "30 de ene. de 1972"
click at [807, 287] on div at bounding box center [518, 230] width 1036 height 460
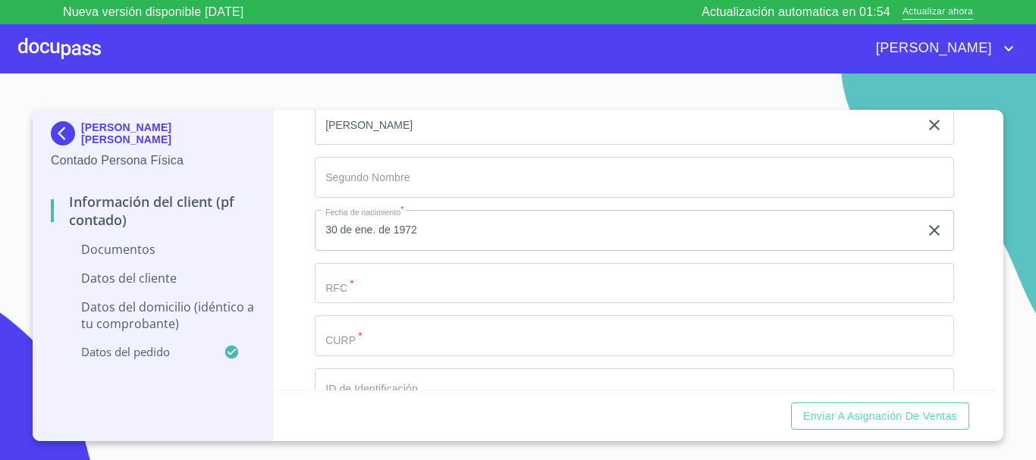
scroll to position [2200, 0]
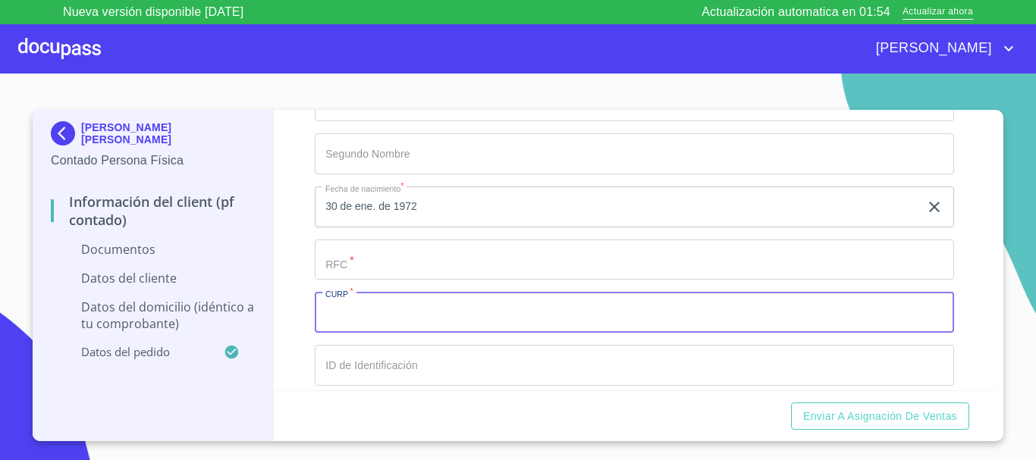
click at [564, 323] on input "Documento de identificación.   *" at bounding box center [634, 312] width 639 height 41
type input "REVR720130HGTGNM05"
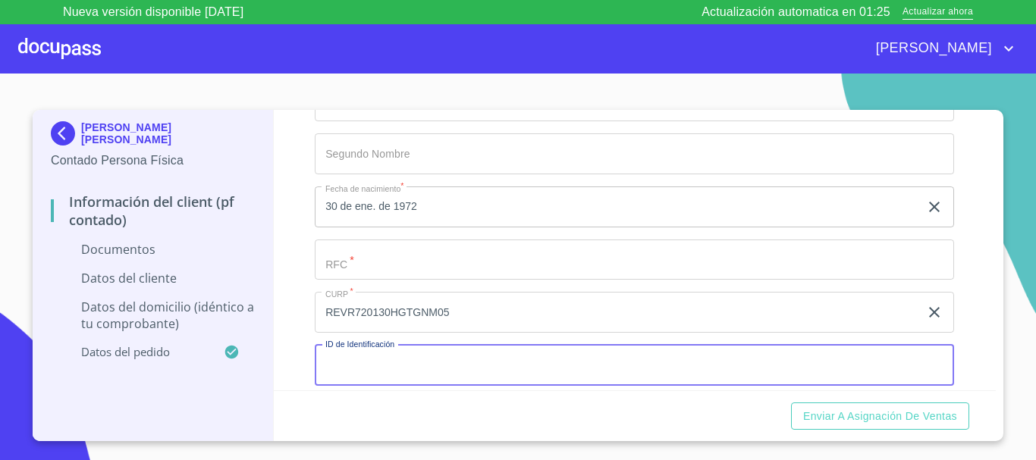
click at [552, 369] on input "Documento de identificación.   *" at bounding box center [634, 365] width 639 height 41
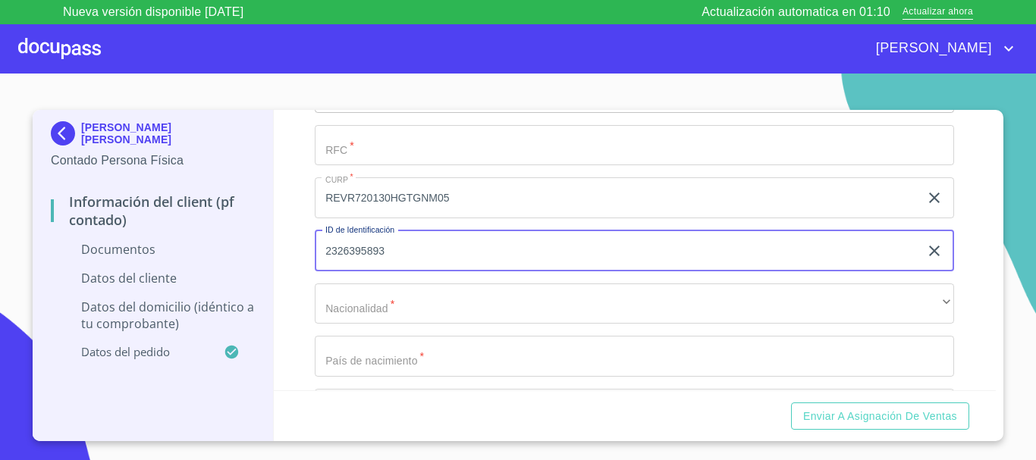
scroll to position [2428, 0]
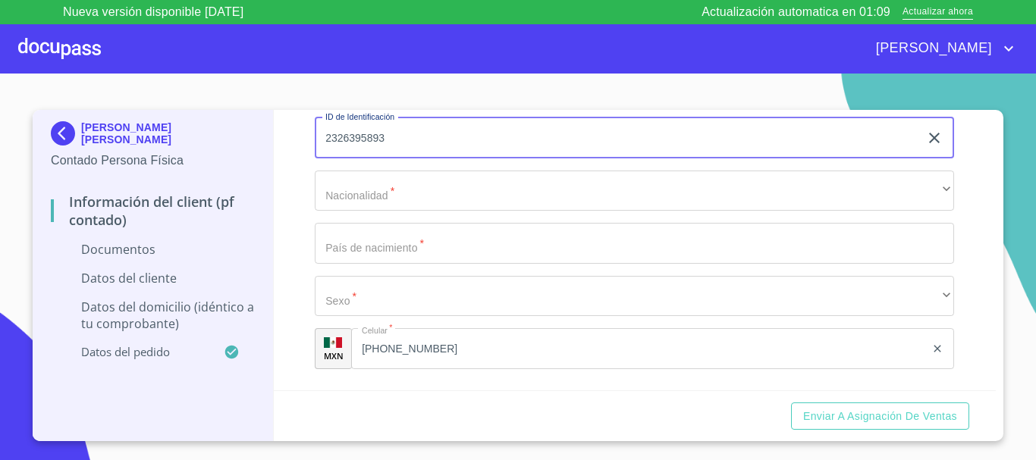
type input "2326395893"
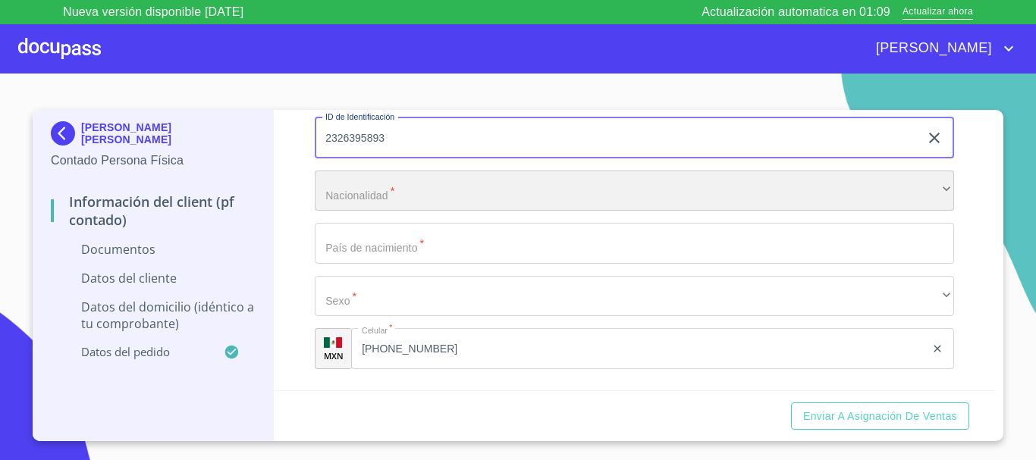
click at [419, 193] on div "​" at bounding box center [634, 191] width 639 height 41
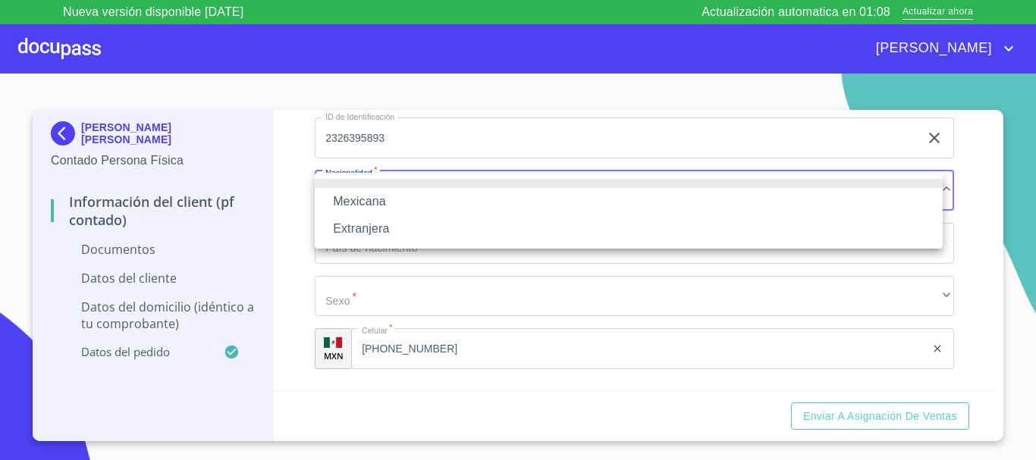
click at [417, 199] on li "Mexicana" at bounding box center [629, 201] width 628 height 27
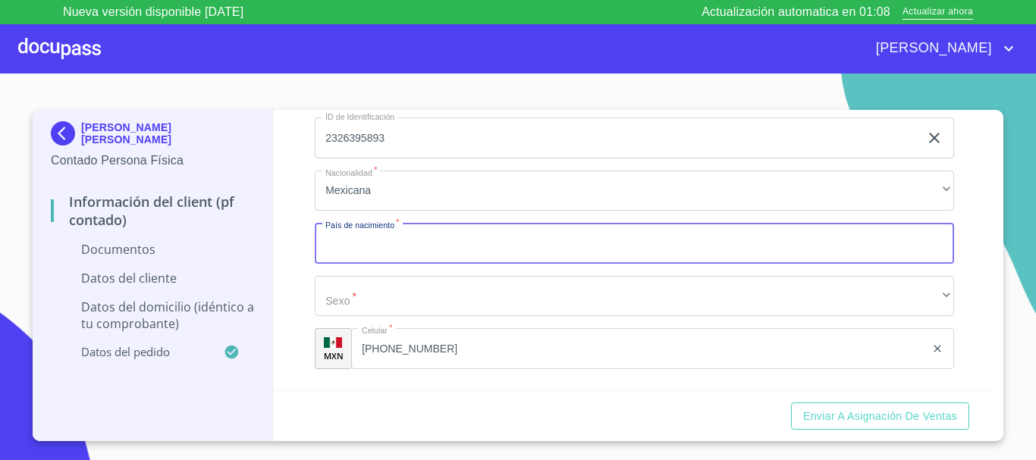
click at [422, 236] on input "Documento de identificación.   *" at bounding box center [634, 243] width 639 height 41
type input "[GEOGRAPHIC_DATA]"
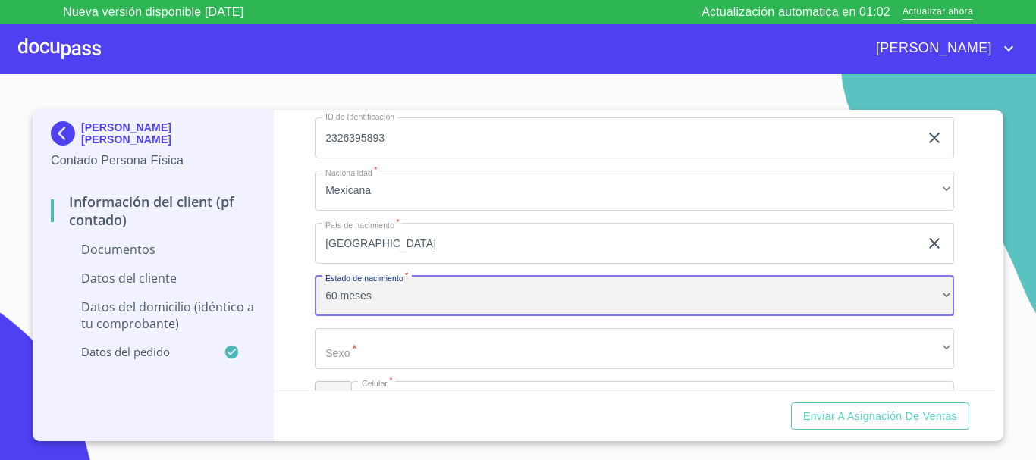
click at [453, 296] on div "60 meses" at bounding box center [634, 296] width 639 height 41
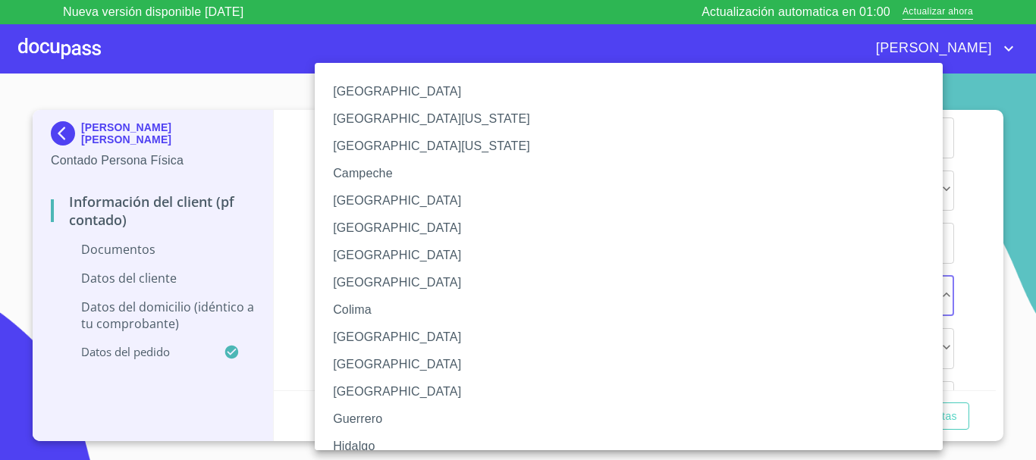
scroll to position [245, 0]
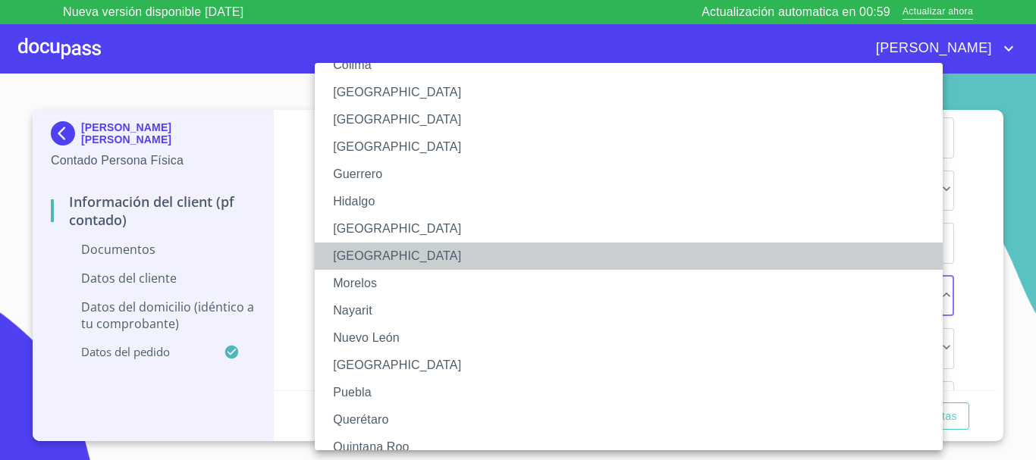
click at [397, 259] on li "[GEOGRAPHIC_DATA]" at bounding box center [634, 256] width 639 height 27
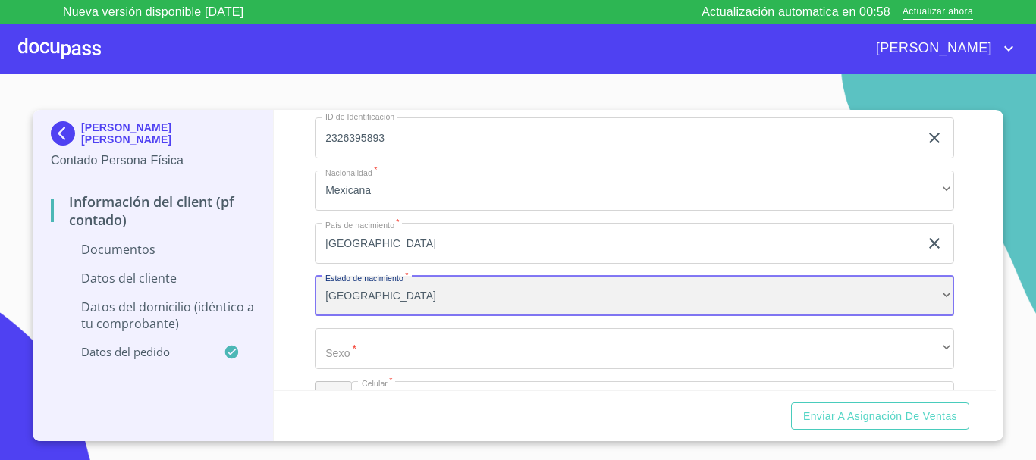
scroll to position [2503, 0]
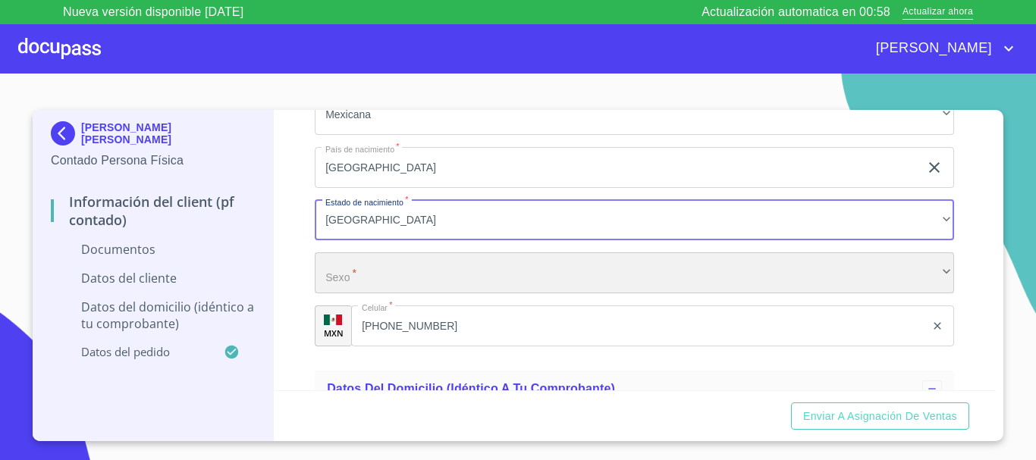
click at [397, 259] on div "​" at bounding box center [634, 272] width 639 height 41
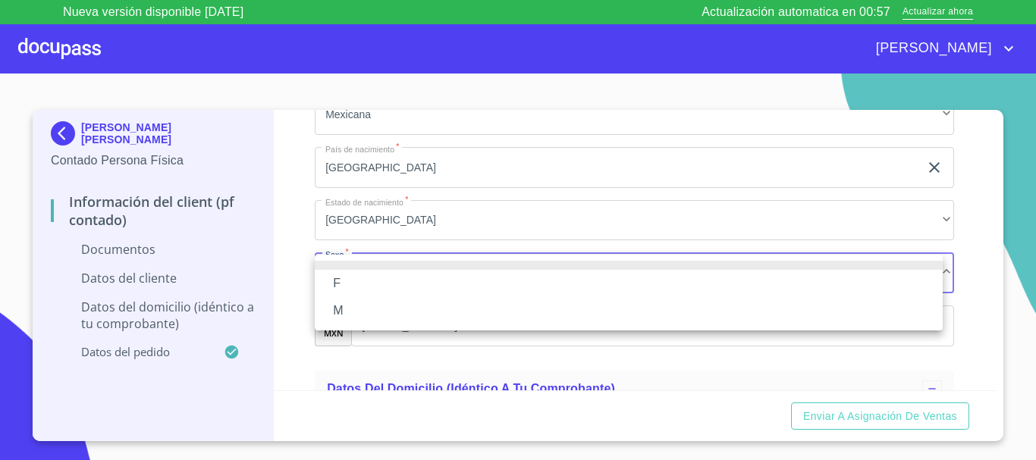
click at [397, 305] on li "M" at bounding box center [629, 310] width 628 height 27
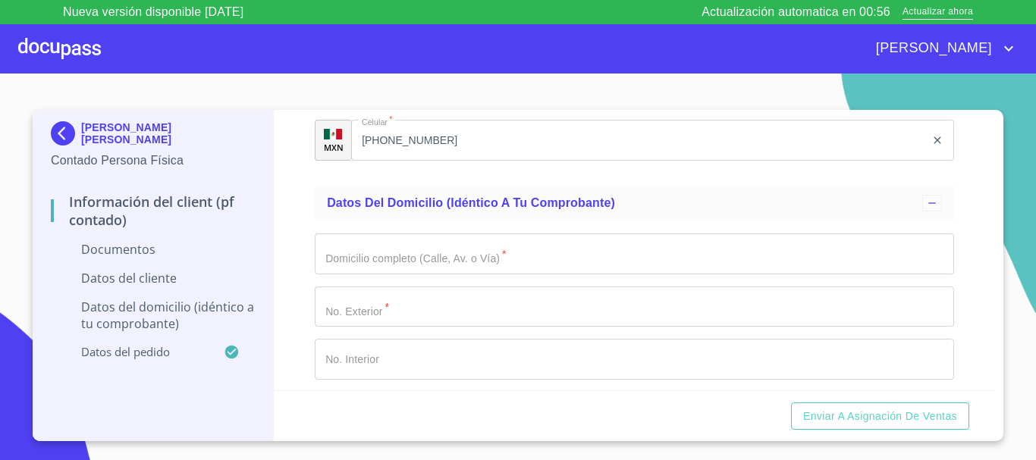
scroll to position [2731, 0]
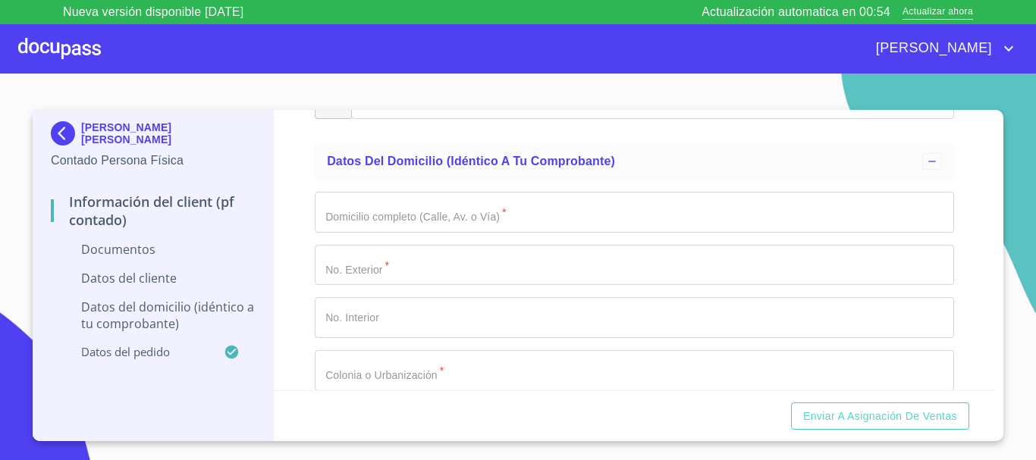
click at [466, 205] on input "Documento de identificación.   *" at bounding box center [634, 212] width 639 height 41
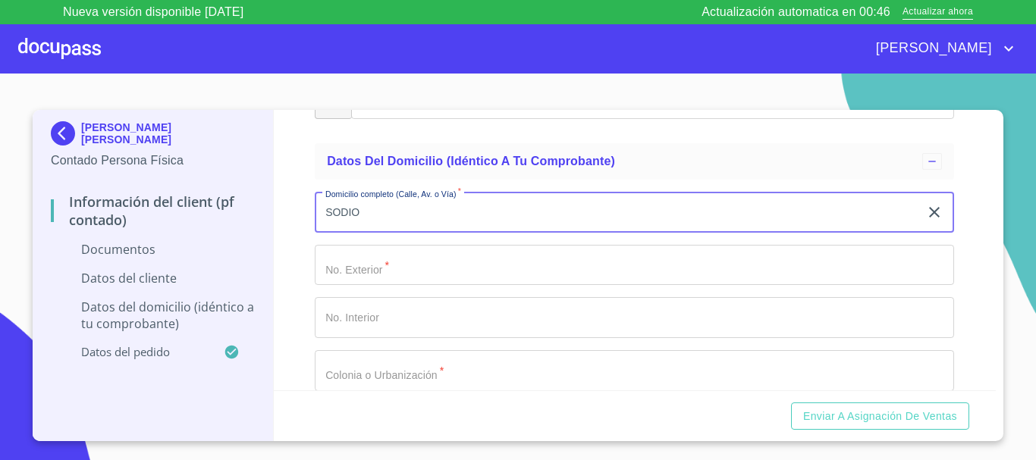
type input "SODIO"
click at [472, 266] on input "Documento de identificación.   *" at bounding box center [634, 265] width 639 height 41
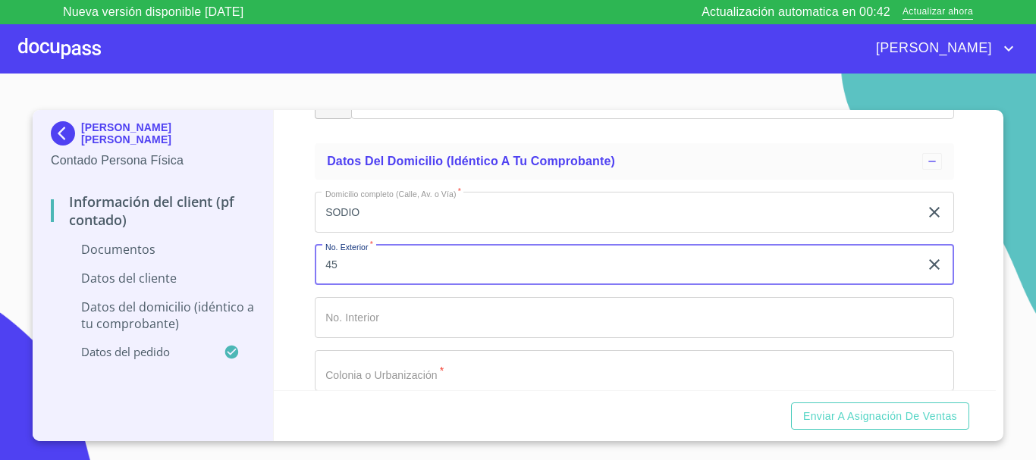
type input "45"
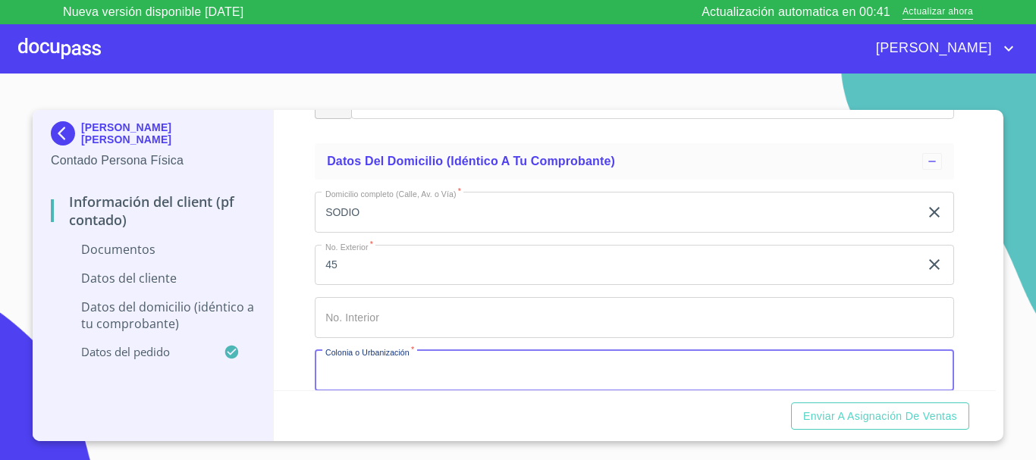
click at [478, 356] on input "Documento de identificación.   *" at bounding box center [634, 370] width 639 height 41
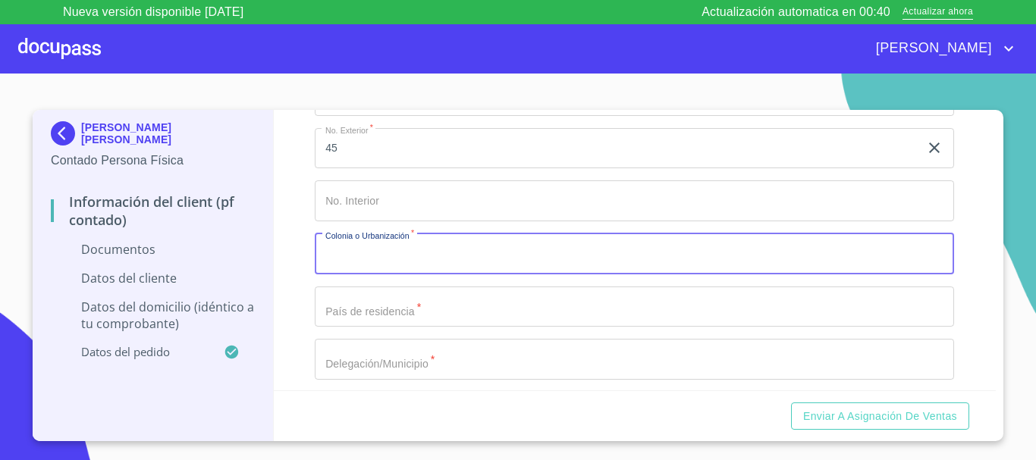
scroll to position [2883, 0]
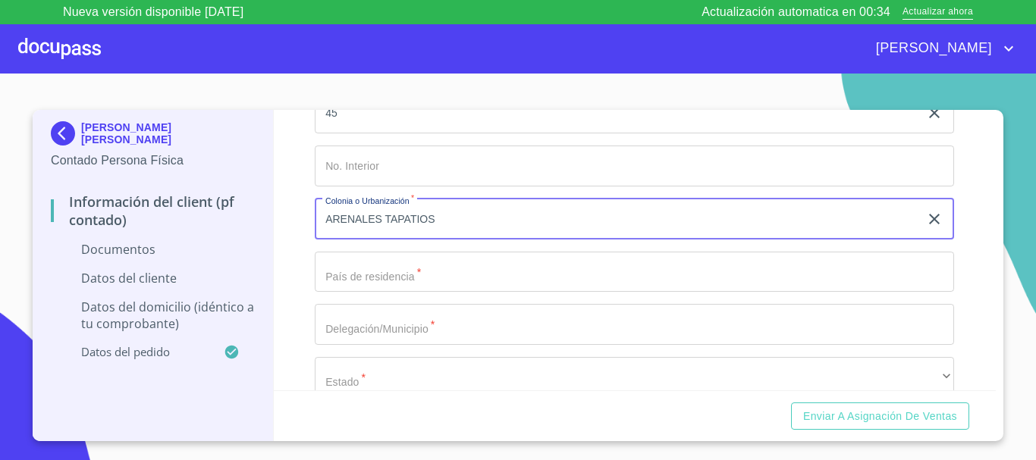
type input "ARENALES TAPATIOS"
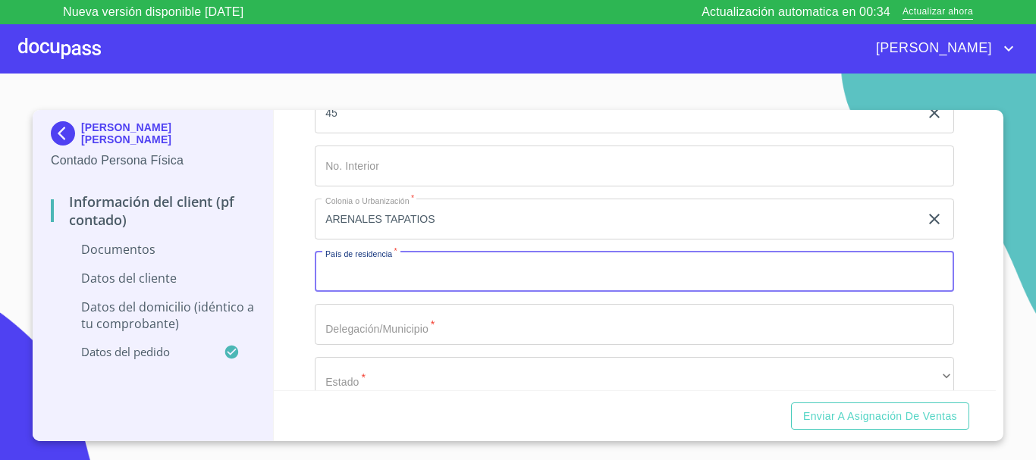
click at [498, 272] on input "Documento de identificación.   *" at bounding box center [634, 272] width 639 height 41
type input "[GEOGRAPHIC_DATA]"
click at [530, 321] on input "Documento de identificación.   *" at bounding box center [634, 324] width 639 height 41
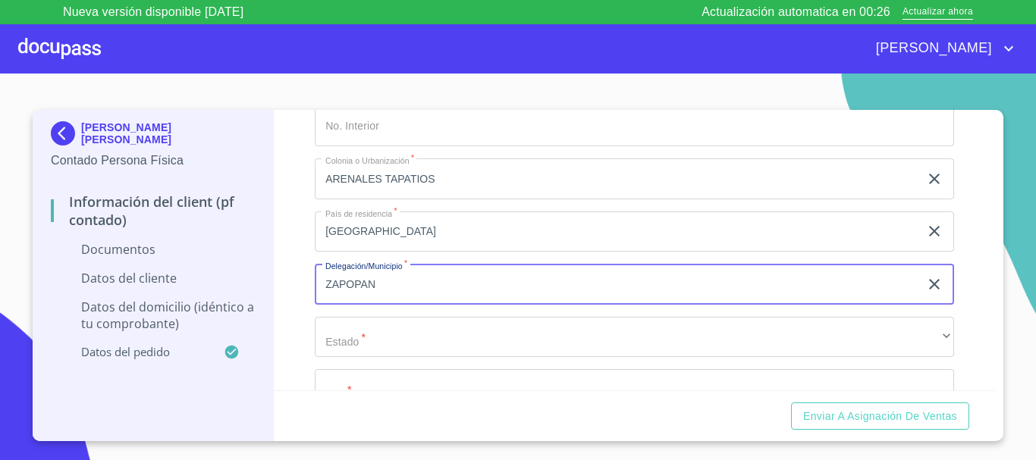
scroll to position [2958, 0]
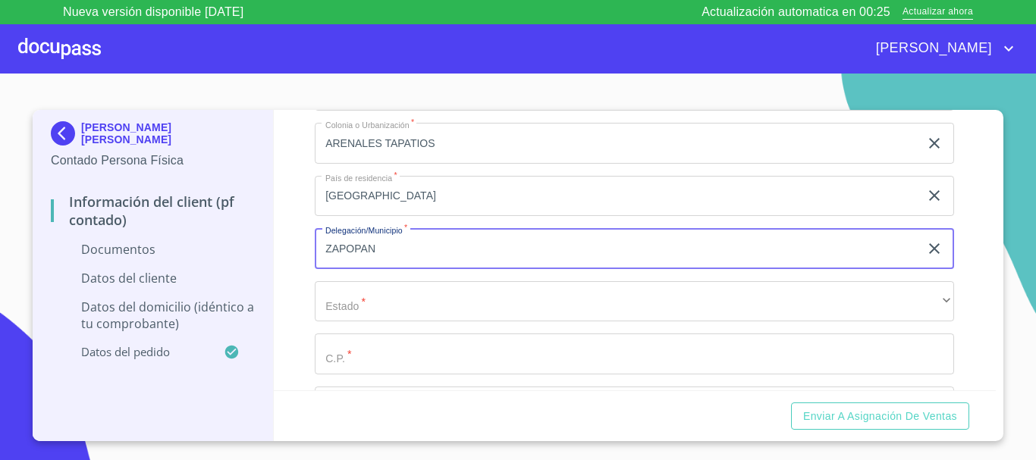
type input "ZAPOPAN"
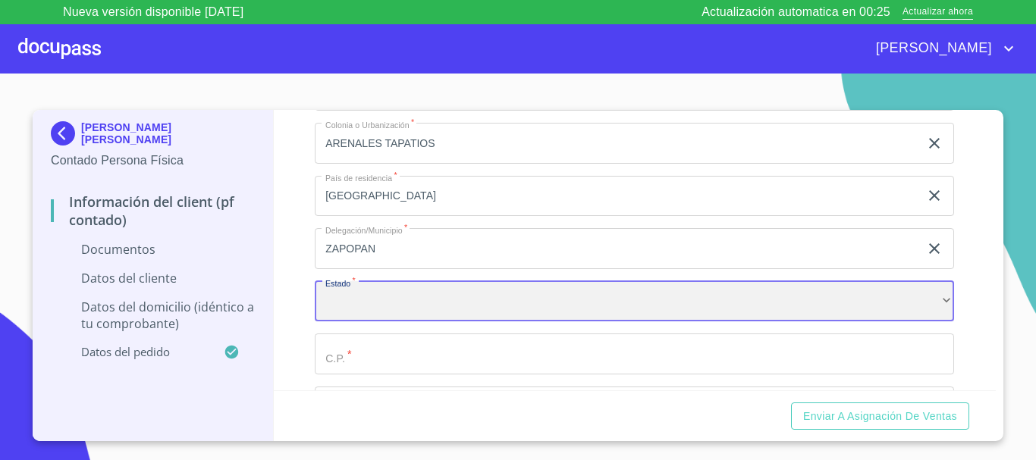
click at [497, 296] on div "​" at bounding box center [634, 301] width 639 height 41
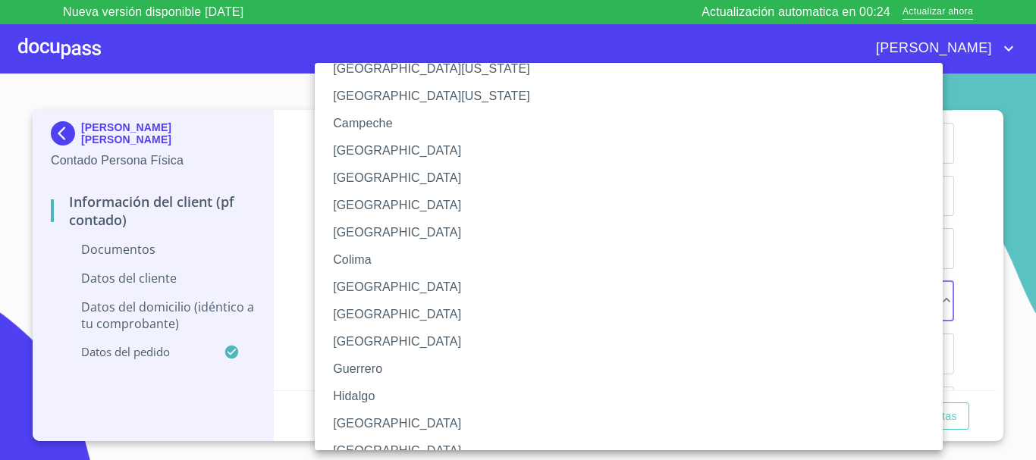
scroll to position [76, 0]
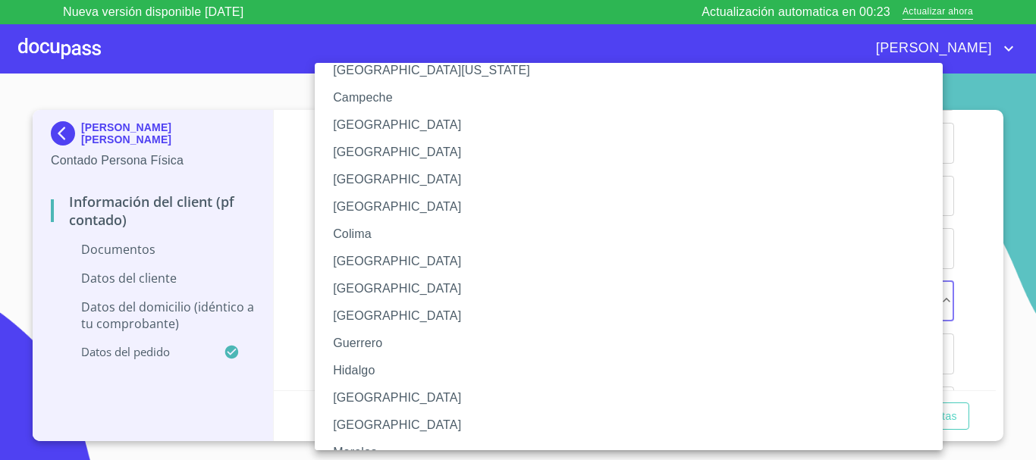
click at [411, 393] on li "[GEOGRAPHIC_DATA]" at bounding box center [634, 397] width 639 height 27
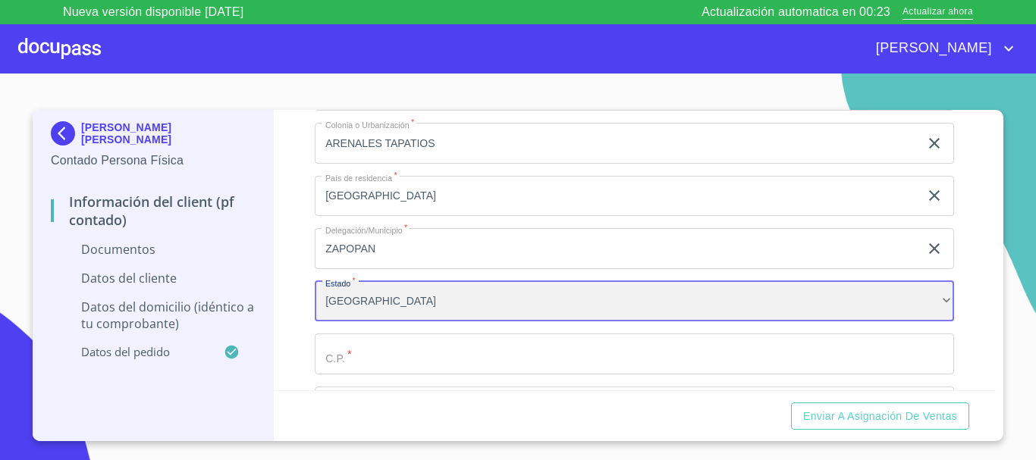
scroll to position [3034, 0]
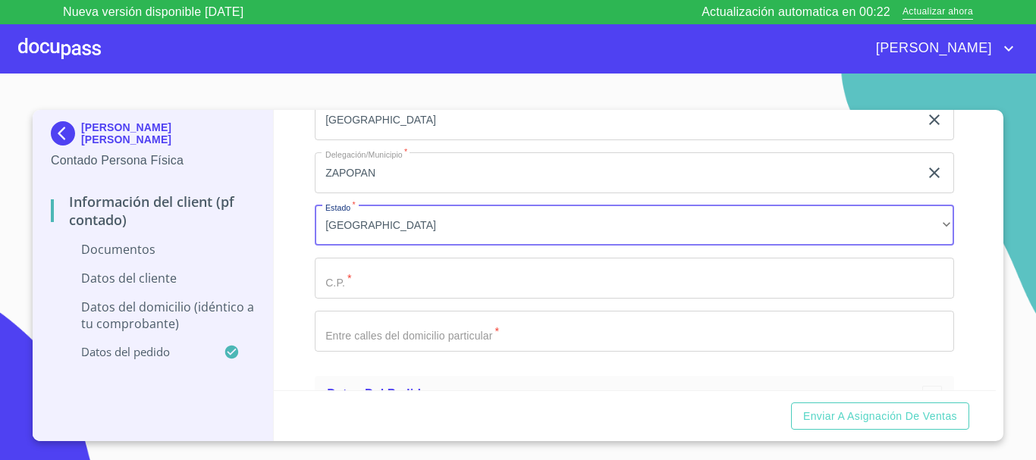
click at [449, 279] on input "Documento de identificación.   *" at bounding box center [634, 278] width 639 height 41
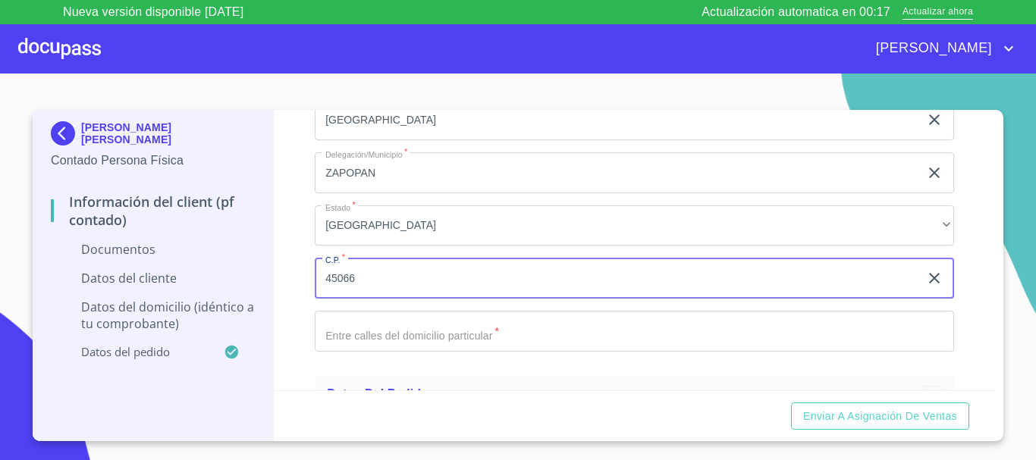
type input "45066"
click at [485, 341] on input "Documento de identificación.   *" at bounding box center [634, 331] width 639 height 41
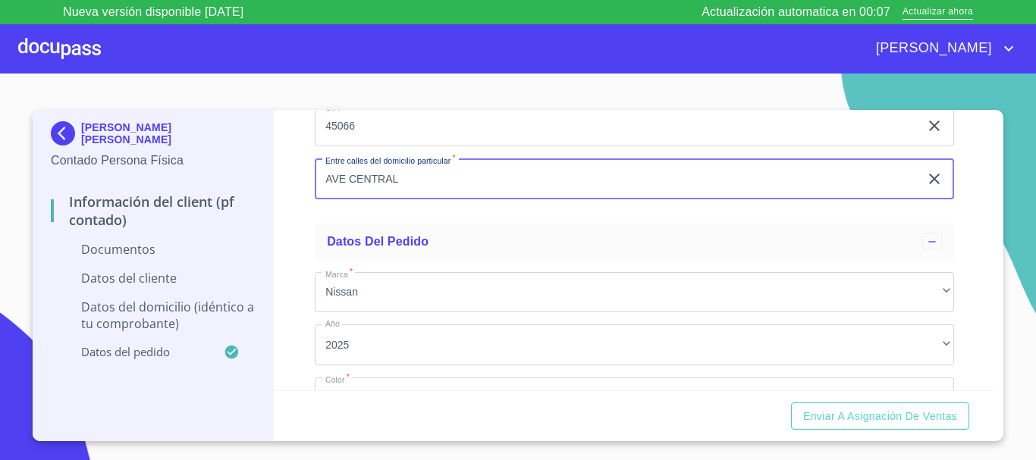
scroll to position [2883, 0]
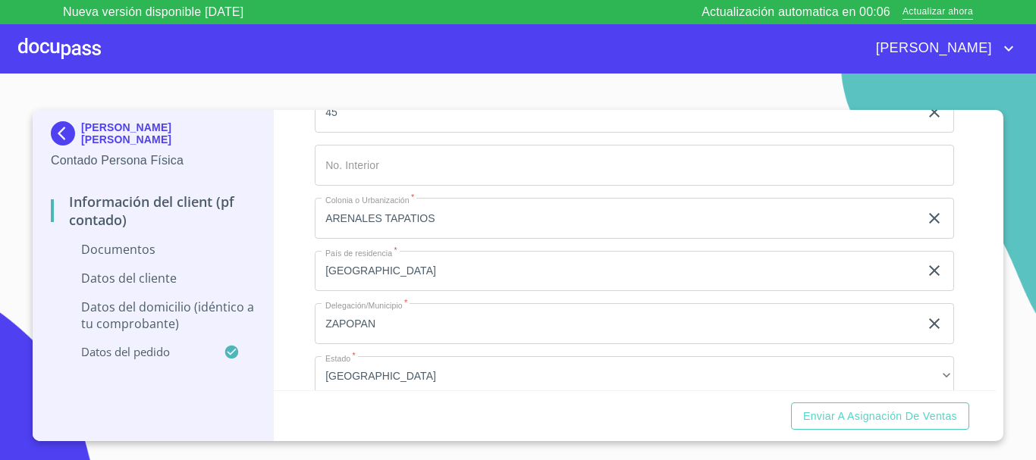
type input "AVE CENTRAL"
click at [468, 171] on input "Documento de identificación.   *" at bounding box center [634, 165] width 639 height 41
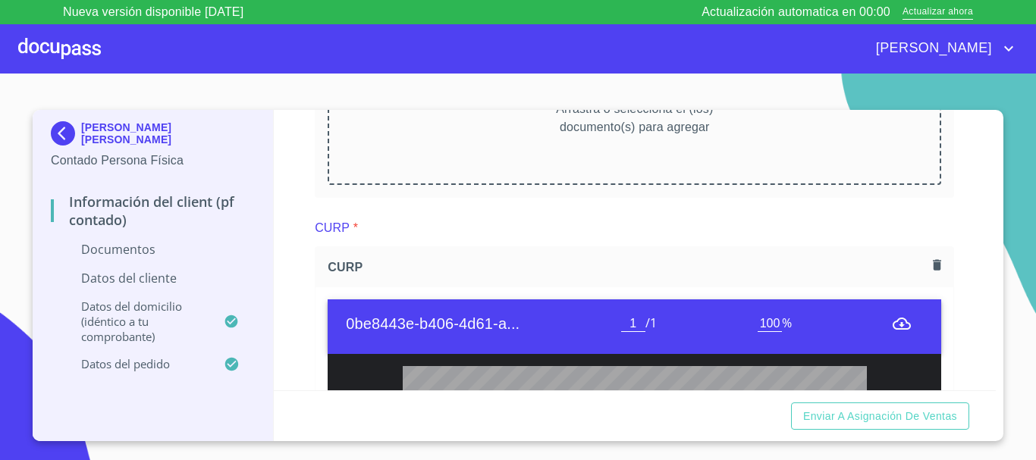
scroll to position [1064, 0]
